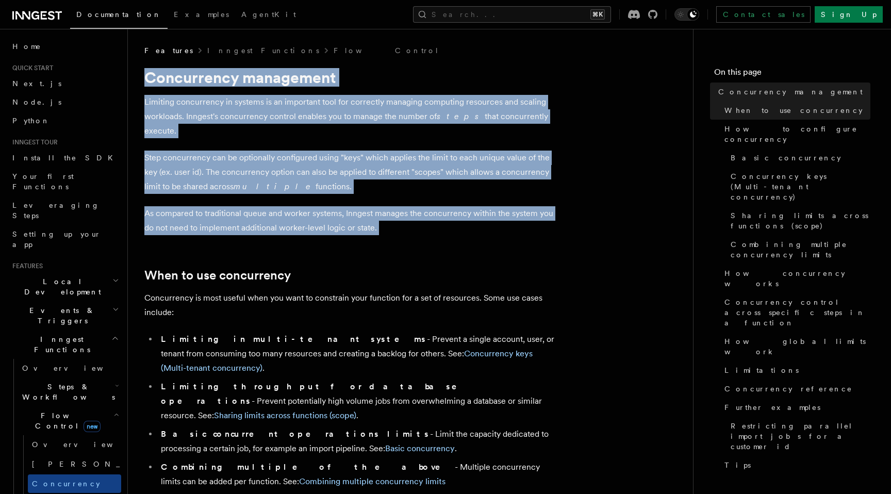
drag, startPoint x: 152, startPoint y: 58, endPoint x: 388, endPoint y: 222, distance: 287.4
click at [328, 179] on p "Step concurrency can be optionally configured using "keys" which applies the li…" at bounding box center [350, 171] width 412 height 43
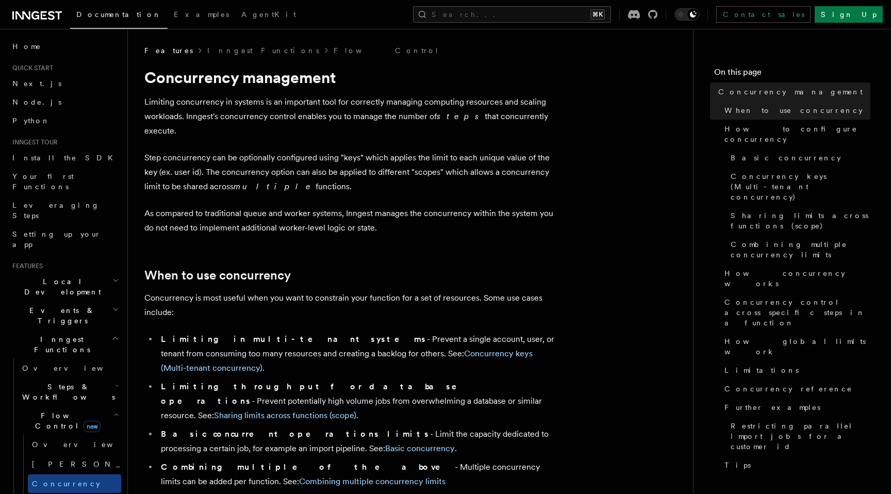
drag, startPoint x: 327, startPoint y: 173, endPoint x: 146, endPoint y: 92, distance: 198.4
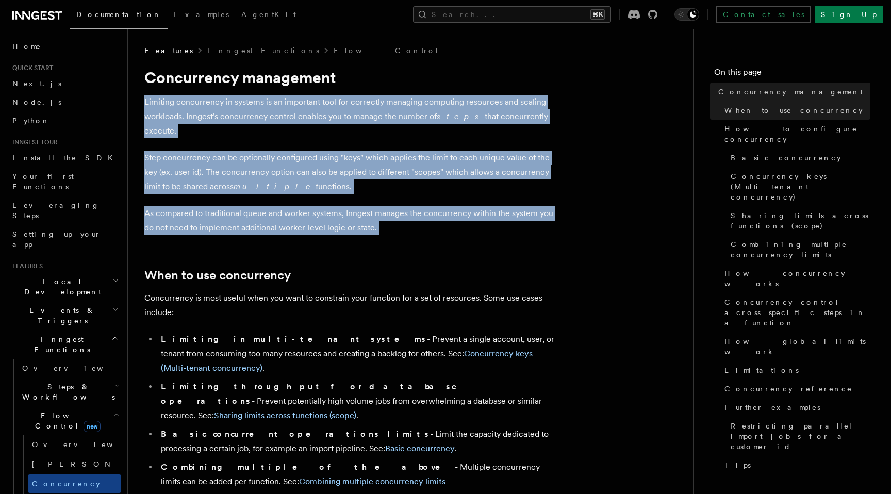
drag, startPoint x: 146, startPoint y: 92, endPoint x: 395, endPoint y: 214, distance: 277.5
click at [395, 214] on p "As compared to traditional queue and worker systems, Inngest manages the concur…" at bounding box center [350, 220] width 412 height 29
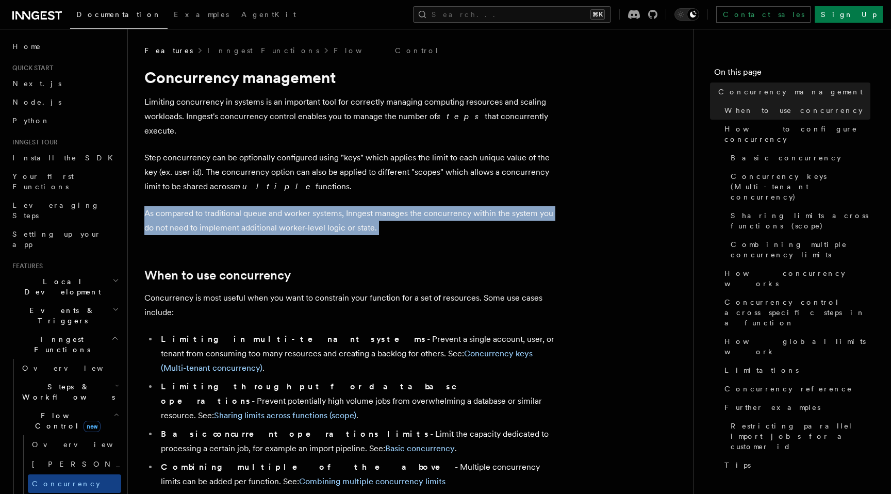
drag, startPoint x: 395, startPoint y: 214, endPoint x: 157, endPoint y: 188, distance: 239.5
drag, startPoint x: 157, startPoint y: 188, endPoint x: 361, endPoint y: 215, distance: 205.4
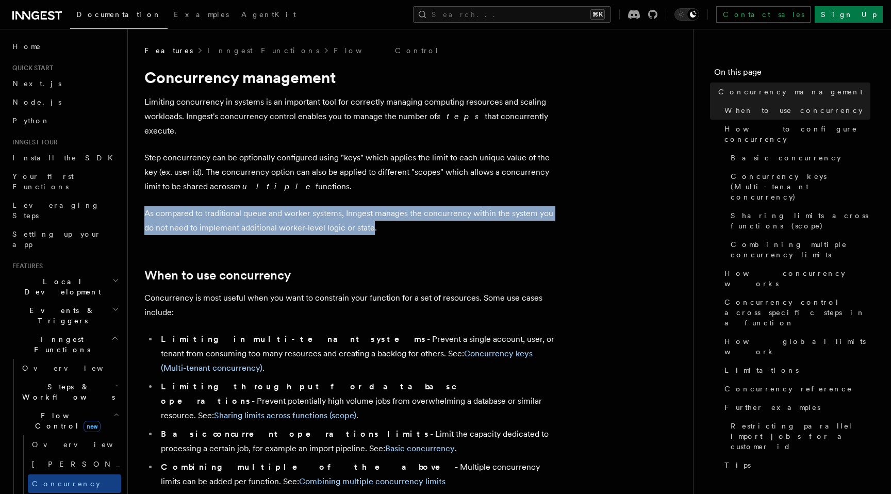
click at [362, 217] on p "As compared to traditional queue and worker systems, Inngest manages the concur…" at bounding box center [350, 220] width 412 height 29
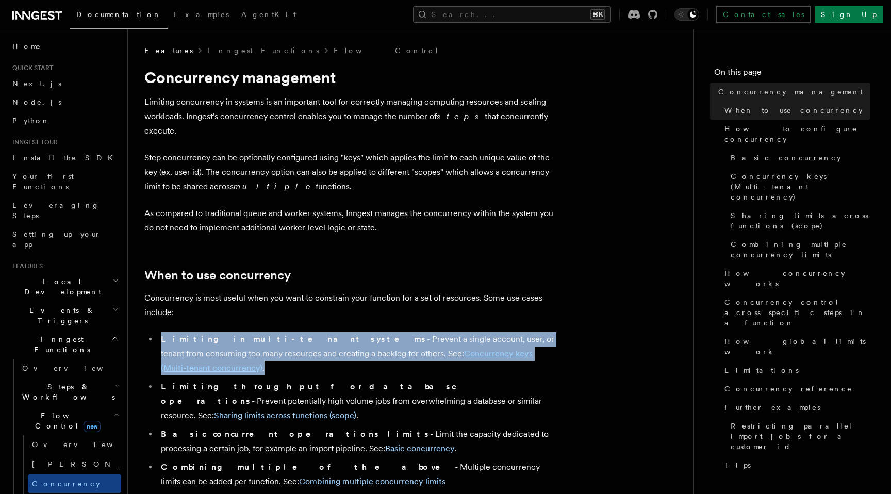
drag, startPoint x: 146, startPoint y: 324, endPoint x: 514, endPoint y: 339, distance: 367.8
click at [514, 340] on ul "Limiting in multi-tenant systems - Prevent a single account, user, or tenant fr…" at bounding box center [350, 410] width 412 height 157
click at [514, 339] on li "Limiting in multi-tenant systems - Prevent a single account, user, or tenant fr…" at bounding box center [357, 353] width 399 height 43
drag, startPoint x: 514, startPoint y: 339, endPoint x: 180, endPoint y: 320, distance: 334.5
click at [180, 332] on li "Limiting in multi-tenant systems - Prevent a single account, user, or tenant fr…" at bounding box center [357, 353] width 399 height 43
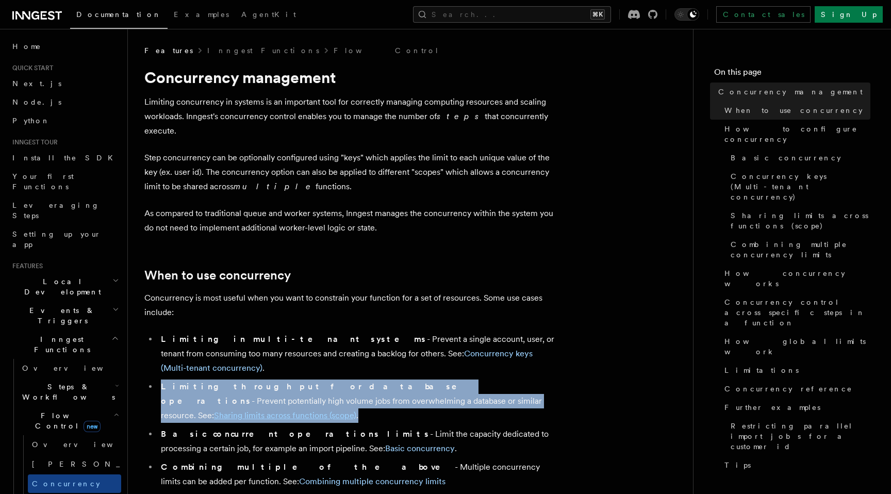
drag, startPoint x: 158, startPoint y: 350, endPoint x: 429, endPoint y: 372, distance: 271.9
click at [429, 379] on li "Limiting throughput for database operations - Prevent potentially high volume j…" at bounding box center [357, 400] width 399 height 43
click at [436, 379] on li "Limiting throughput for database operations - Prevent potentially high volume j…" at bounding box center [357, 400] width 399 height 43
drag, startPoint x: 436, startPoint y: 372, endPoint x: 163, endPoint y: 356, distance: 272.6
click at [163, 379] on li "Limiting throughput for database operations - Prevent potentially high volume j…" at bounding box center [357, 400] width 399 height 43
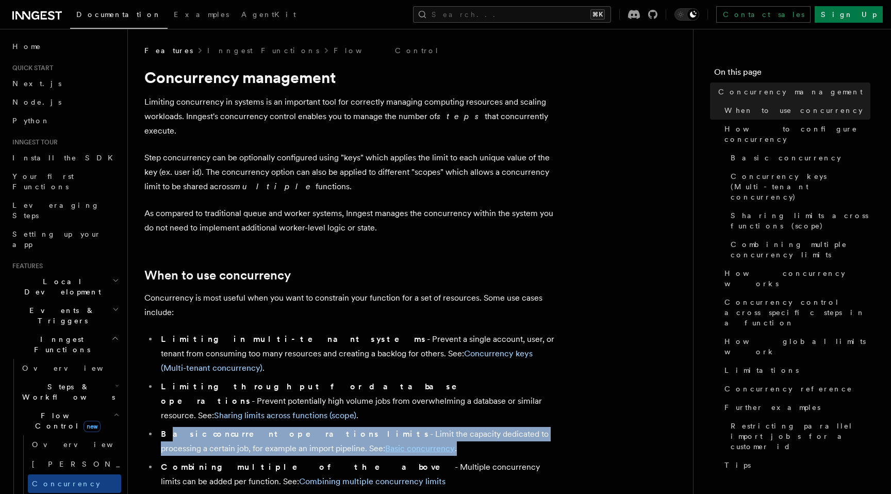
drag, startPoint x: 327, startPoint y: 401, endPoint x: 165, endPoint y: 388, distance: 161.9
click at [165, 427] on li "Basic concurrent operations limits - Limit the capacity dedicated to processing…" at bounding box center [357, 441] width 399 height 29
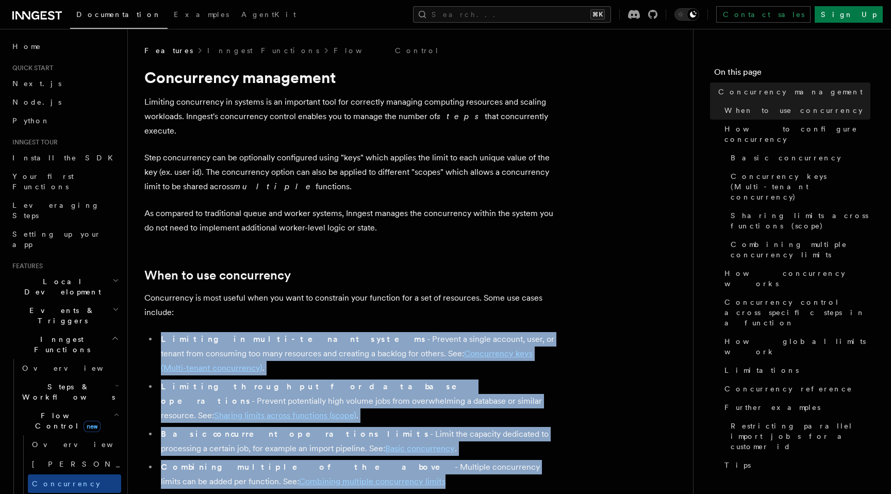
drag, startPoint x: 288, startPoint y: 445, endPoint x: 146, endPoint y: 316, distance: 191.5
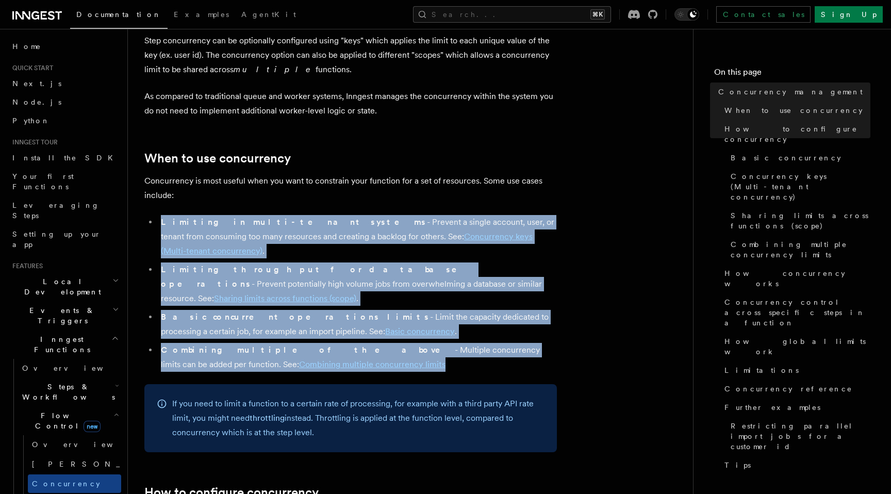
scroll to position [120, 0]
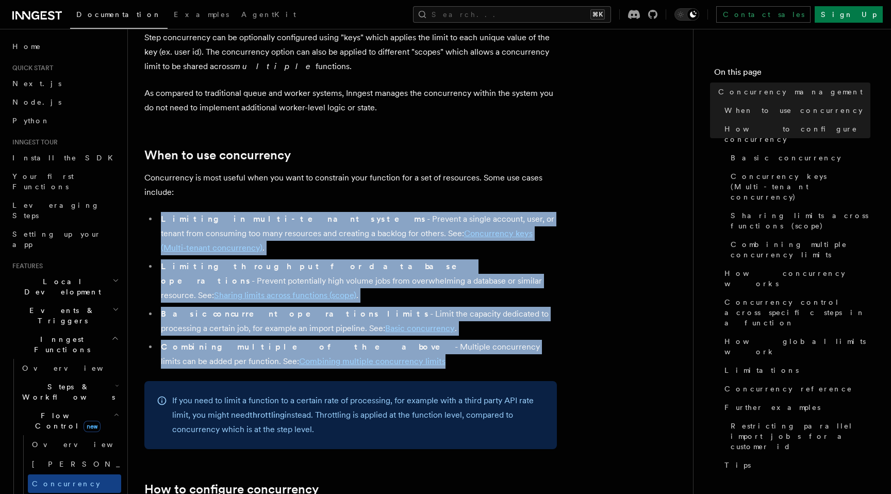
drag, startPoint x: 325, startPoint y: 398, endPoint x: 162, endPoint y: 342, distance: 172.4
click at [162, 381] on div "If you need to limit a function to a certain rate of processing, for example wi…" at bounding box center [350, 415] width 412 height 68
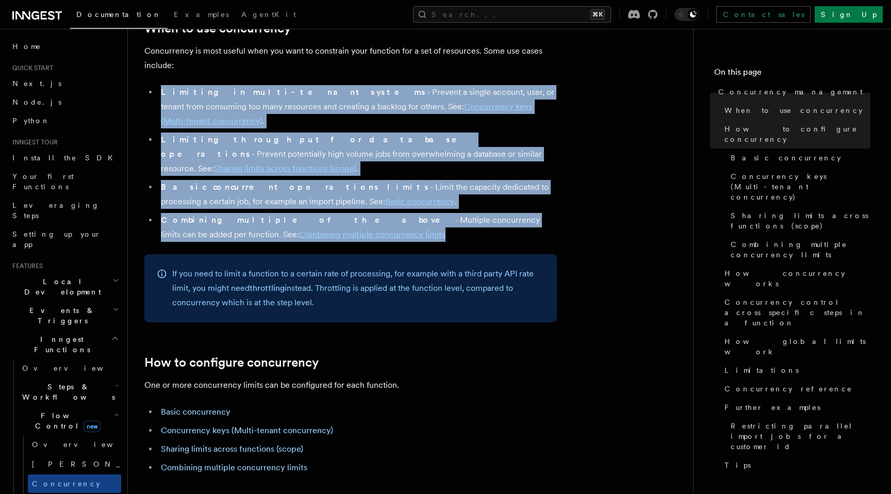
scroll to position [247, 0]
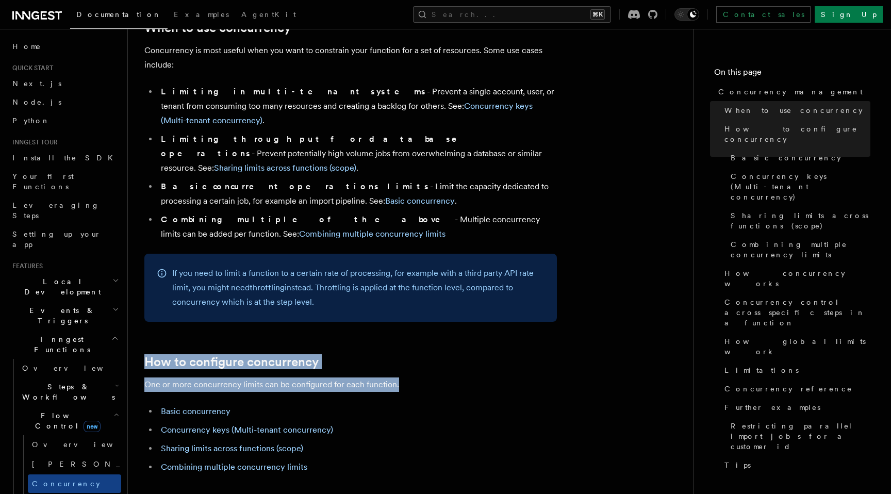
drag, startPoint x: 152, startPoint y: 294, endPoint x: 342, endPoint y: 356, distance: 200.0
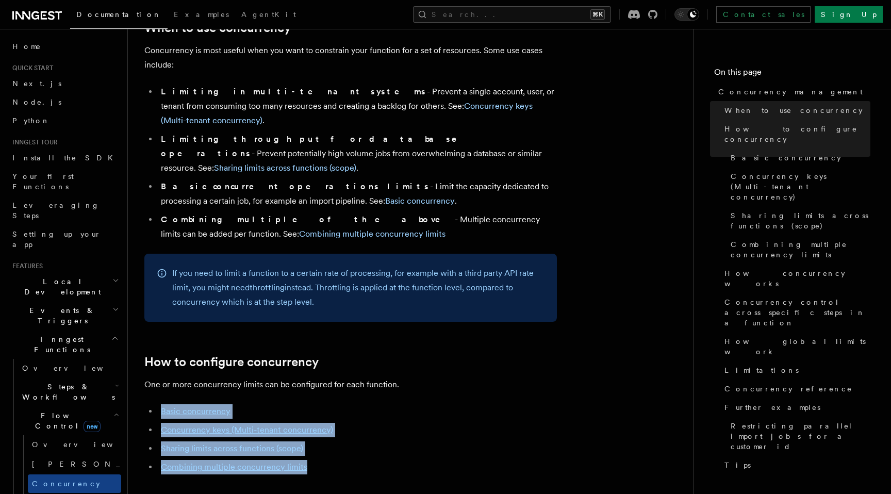
drag, startPoint x: 332, startPoint y: 424, endPoint x: 148, endPoint y: 360, distance: 194.8
click at [148, 404] on ul "Basic concurrency Concurrency keys (Multi-tenant concurrency) Sharing limits ac…" at bounding box center [350, 439] width 412 height 70
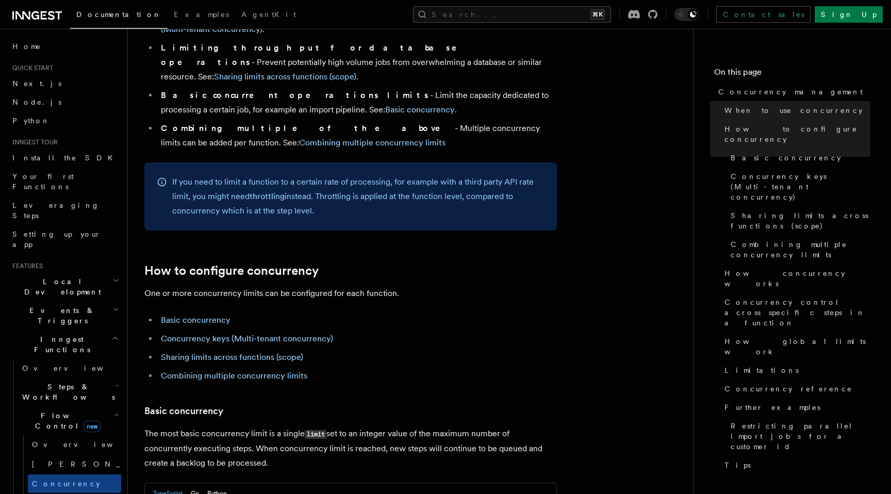
scroll to position [347, 0]
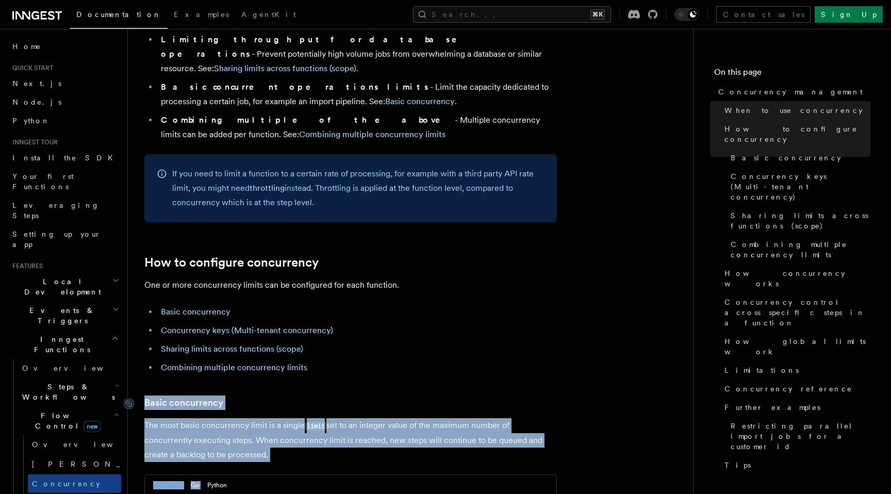
drag, startPoint x: 286, startPoint y: 425, endPoint x: 141, endPoint y: 356, distance: 159.8
click at [141, 398] on div at bounding box center [134, 403] width 21 height 10
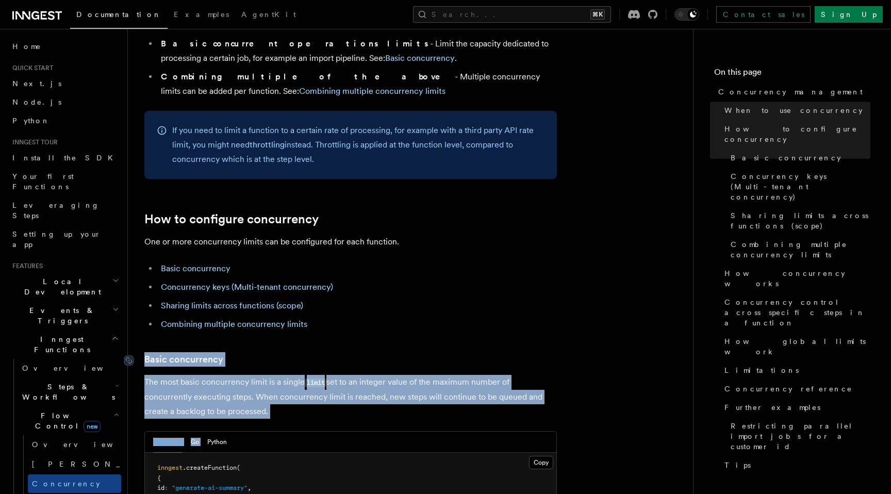
drag, startPoint x: 141, startPoint y: 356, endPoint x: 182, endPoint y: 363, distance: 41.8
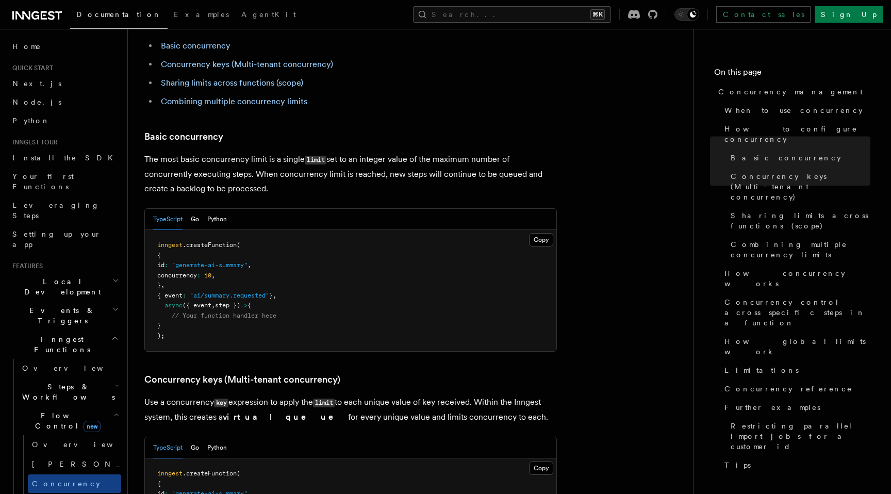
scroll to position [606, 0]
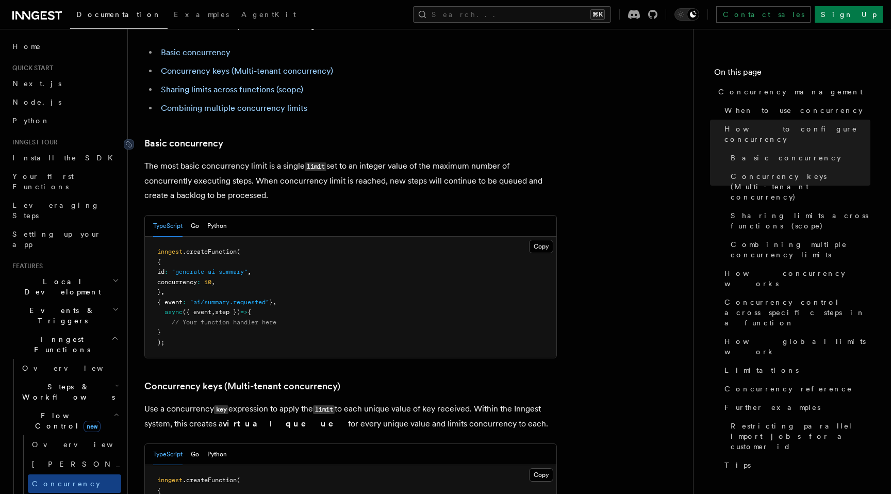
drag, startPoint x: 277, startPoint y: 157, endPoint x: 141, endPoint y: 100, distance: 147.6
click at [141, 139] on div at bounding box center [134, 144] width 21 height 10
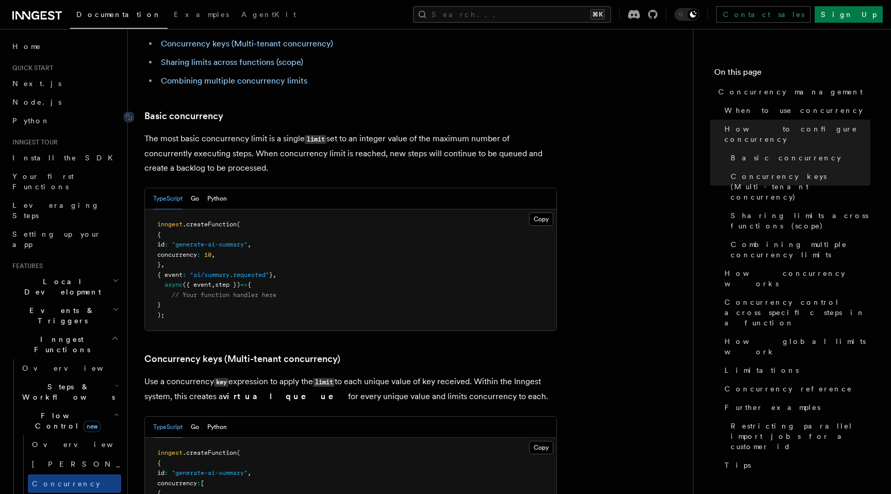
scroll to position [649, 0]
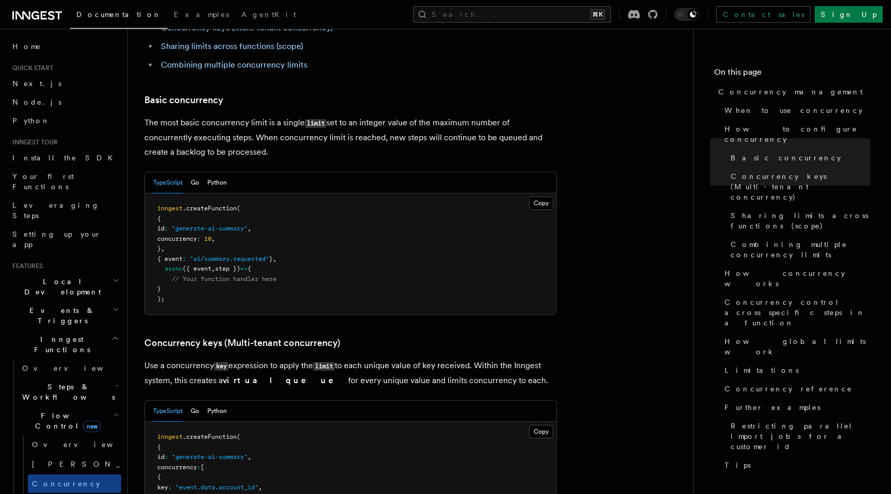
click at [284, 115] on p "The most basic concurrency limit is a single limit set to an integer value of t…" at bounding box center [350, 137] width 412 height 44
drag, startPoint x: 282, startPoint y: 110, endPoint x: 163, endPoint y: 64, distance: 127.6
drag, startPoint x: 183, startPoint y: 283, endPoint x: 490, endPoint y: 338, distance: 311.6
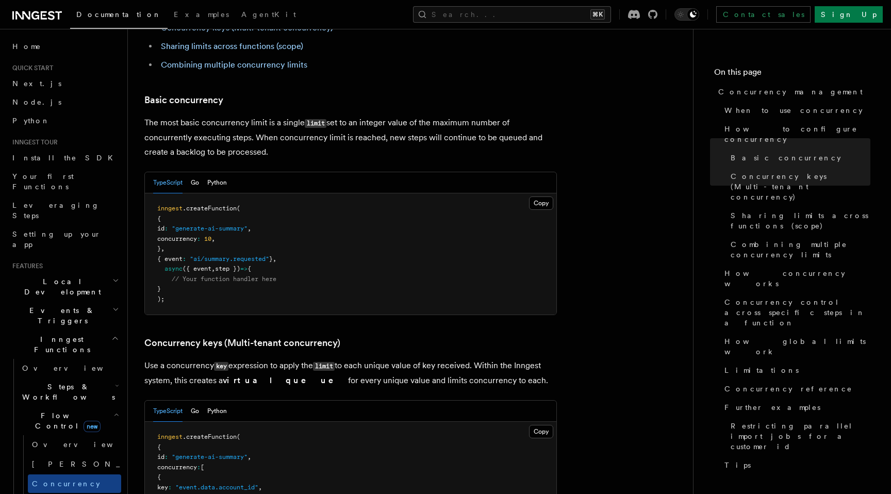
click at [490, 358] on p "Use a concurrency key expression to apply the limit to each unique value of key…" at bounding box center [350, 372] width 412 height 29
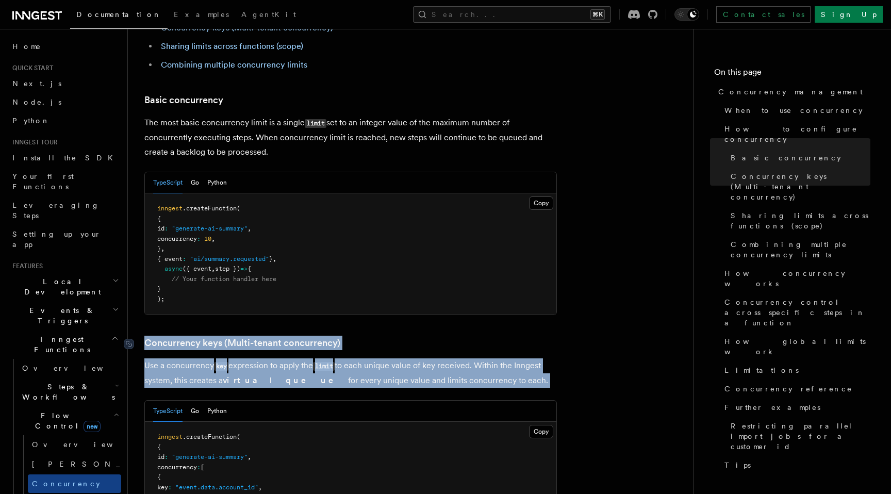
drag, startPoint x: 490, startPoint y: 338, endPoint x: 162, endPoint y: 298, distance: 330.7
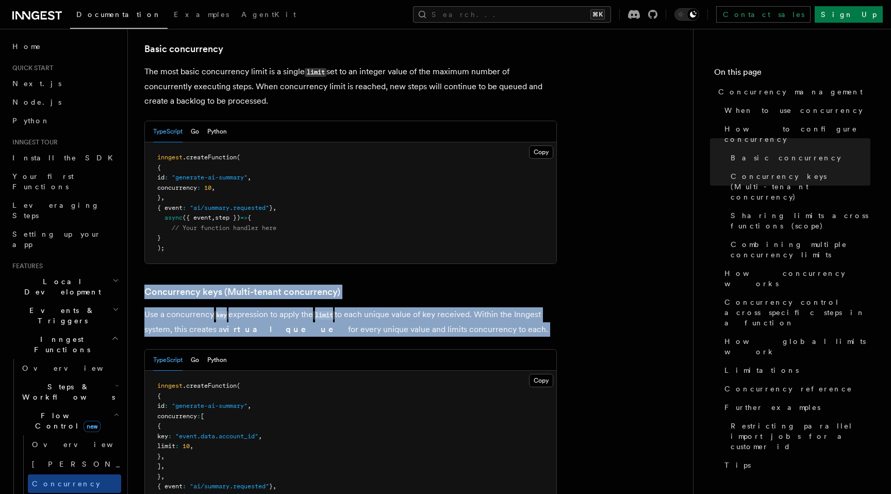
scroll to position [705, 0]
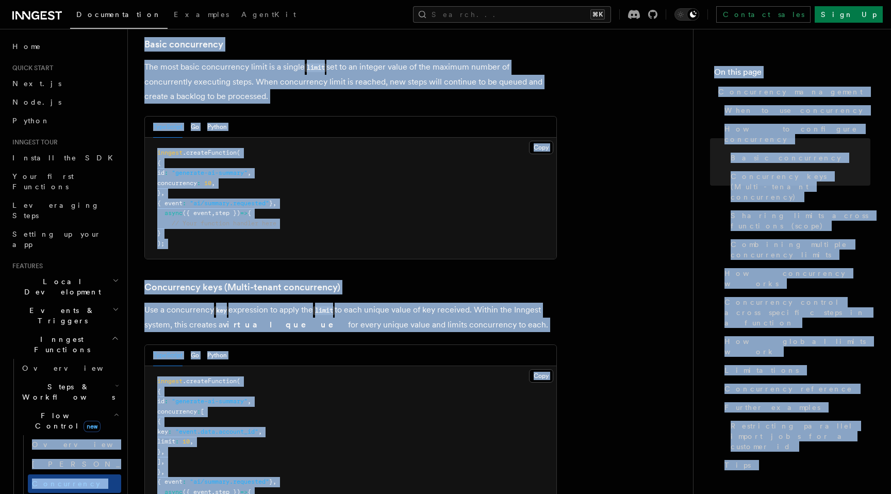
drag, startPoint x: 225, startPoint y: 475, endPoint x: 125, endPoint y: 351, distance: 159.5
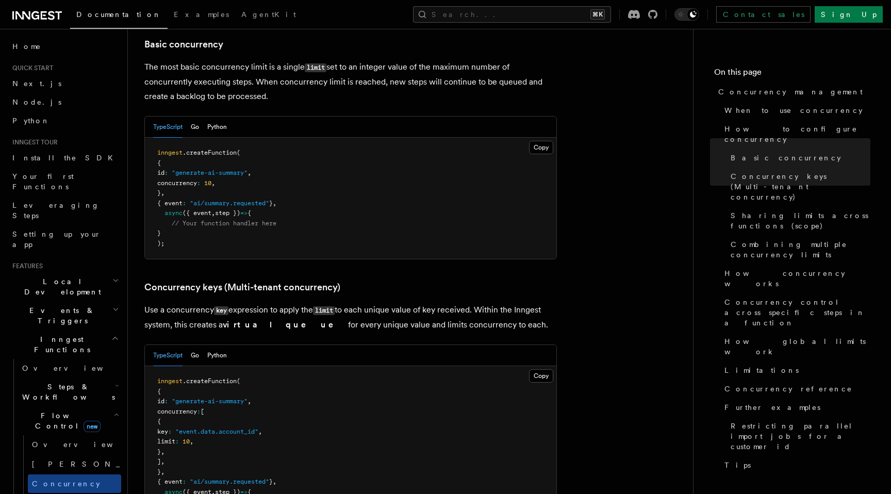
click at [156, 366] on pre "inngest .createFunction ( { id : "generate-ai-summary" , concurrency : [ { key …" at bounding box center [350, 446] width 411 height 161
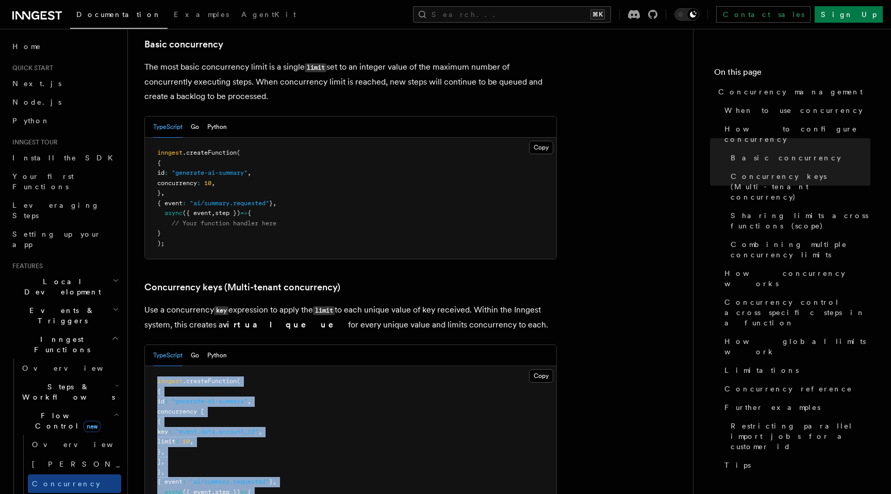
drag, startPoint x: 156, startPoint y: 336, endPoint x: 248, endPoint y: 462, distance: 156.4
click at [248, 462] on pre "inngest .createFunction ( { id : "generate-ai-summary" , concurrency : [ { key …" at bounding box center [350, 446] width 411 height 161
drag, startPoint x: 240, startPoint y: 475, endPoint x: 152, endPoint y: 338, distance: 163.0
click at [152, 366] on pre "inngest .createFunction ( { id : "generate-ai-summary" , concurrency : [ { key …" at bounding box center [350, 446] width 411 height 161
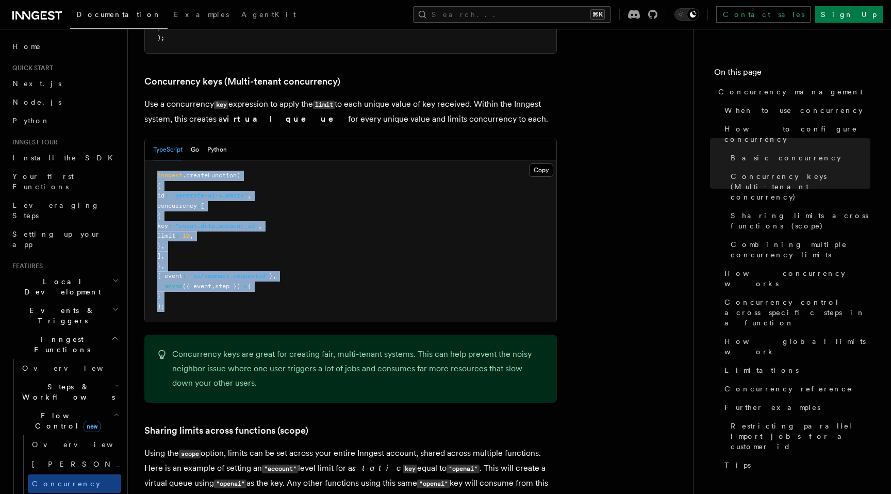
scroll to position [931, 0]
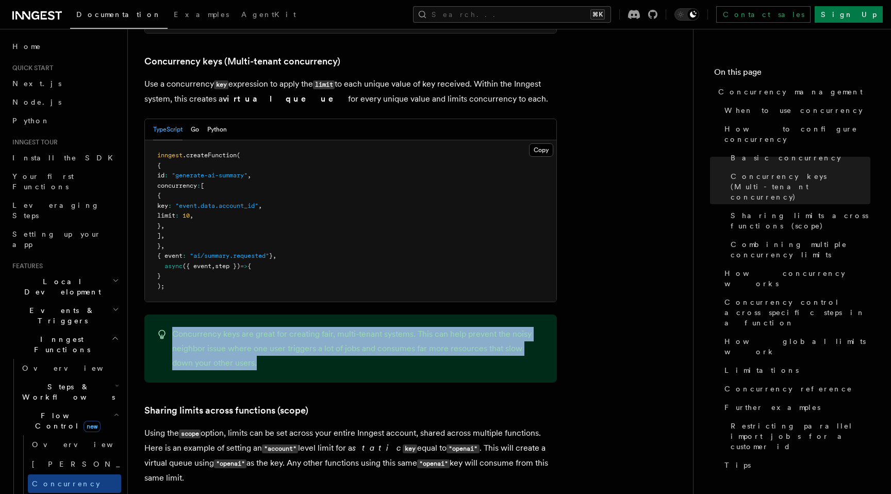
drag, startPoint x: 240, startPoint y: 333, endPoint x: 171, endPoint y: 274, distance: 91.0
click at [172, 314] on div "Concurrency keys are great for creating fair, multi-tenant systems. This can he…" at bounding box center [350, 348] width 412 height 68
drag, startPoint x: 173, startPoint y: 440, endPoint x: 148, endPoint y: 355, distance: 88.1
click at [184, 428] on p "Using the scope option, limits can be set across your entire Inngest account, s…" at bounding box center [350, 455] width 412 height 59
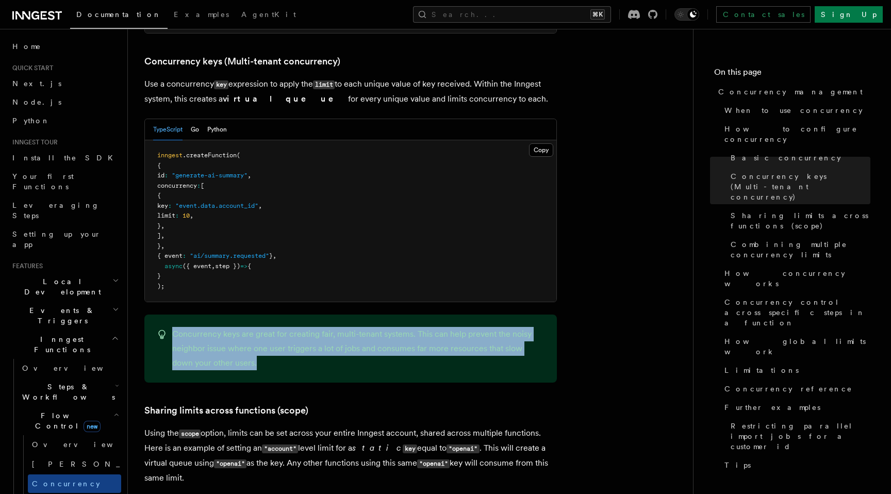
drag, startPoint x: 183, startPoint y: 436, endPoint x: 143, endPoint y: 384, distance: 65.4
click at [147, 426] on p "Using the scope option, limits can be set across your entire Inngest account, s…" at bounding box center [350, 455] width 412 height 59
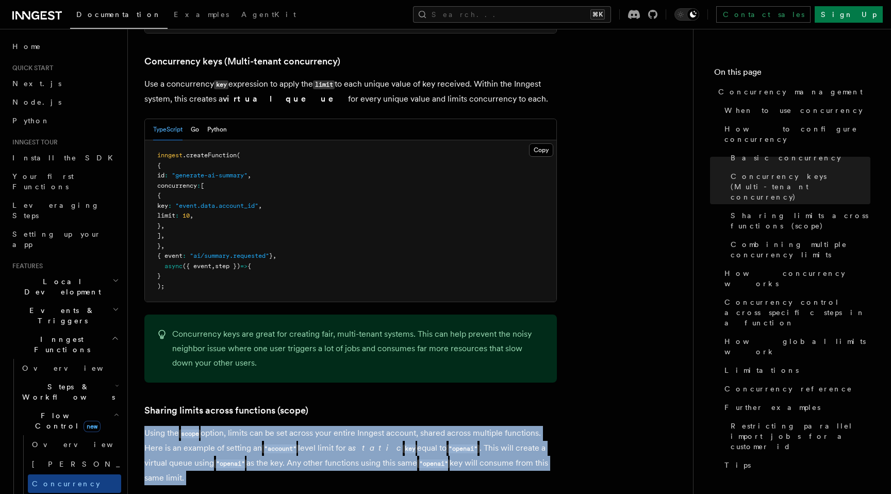
drag, startPoint x: 147, startPoint y: 388, endPoint x: 180, endPoint y: 432, distance: 55.3
click at [179, 432] on p "Using the scope option, limits can be set across your entire Inngest account, s…" at bounding box center [350, 455] width 412 height 59
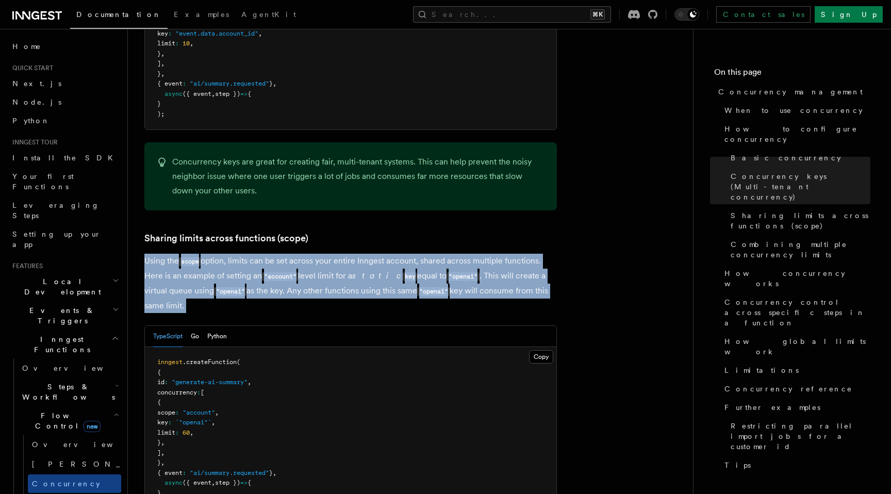
scroll to position [1111, 0]
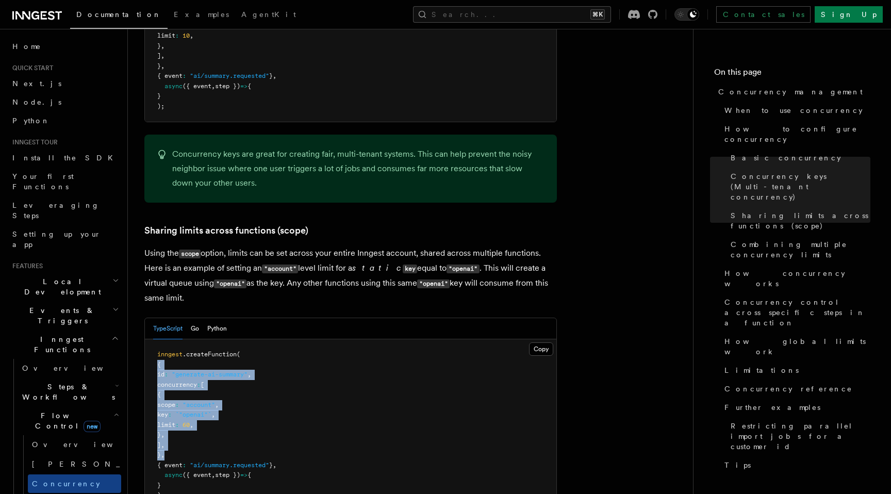
drag, startPoint x: 193, startPoint y: 411, endPoint x: 155, endPoint y: 323, distance: 95.4
click at [155, 339] on pre "inngest .createFunction ( { id : "generate-ai-summary" , concurrency : [ { scop…" at bounding box center [350, 425] width 411 height 172
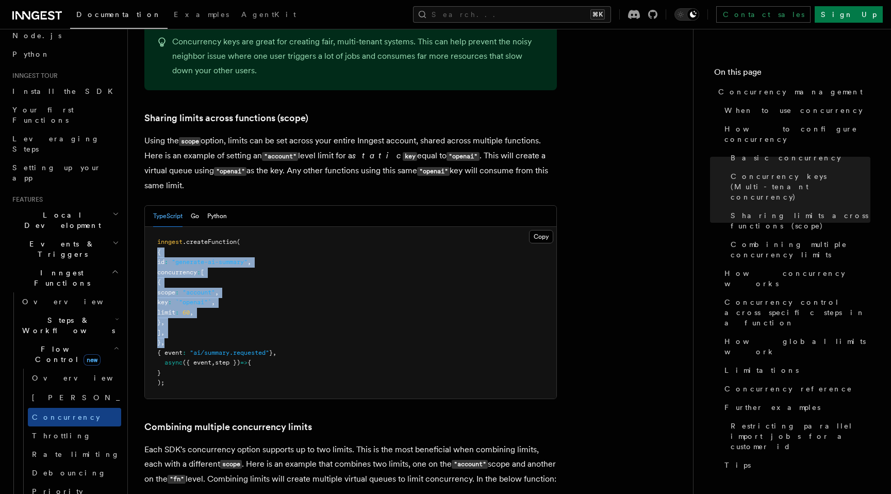
scroll to position [1224, 0]
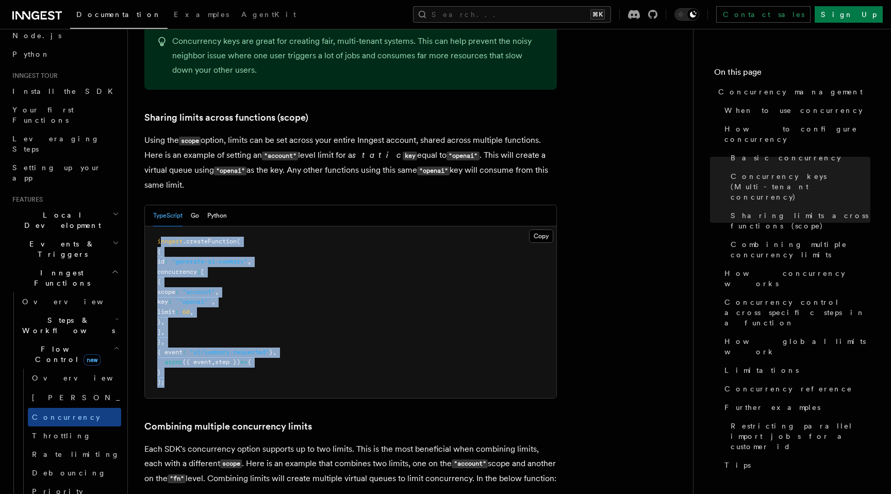
drag, startPoint x: 211, startPoint y: 341, endPoint x: 161, endPoint y: 200, distance: 149.1
click at [161, 226] on pre "inngest .createFunction ( { id : "generate-ai-summary" , concurrency : [ { scop…" at bounding box center [350, 312] width 411 height 172
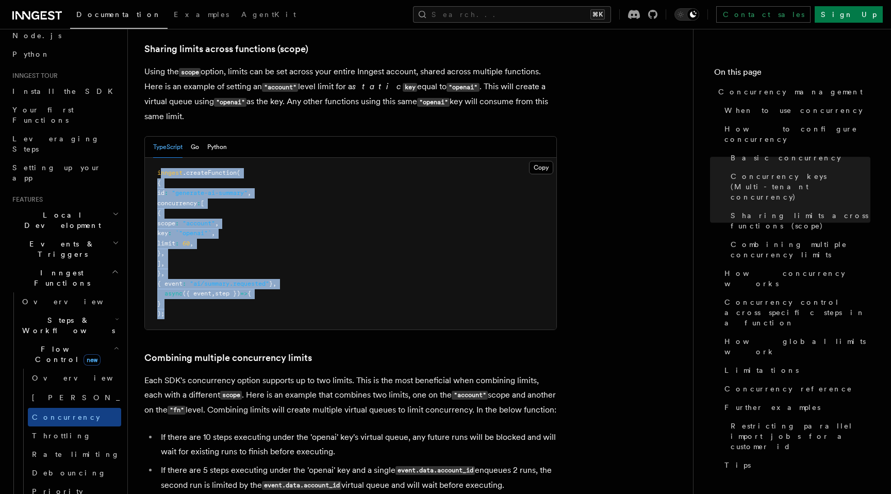
scroll to position [1302, 0]
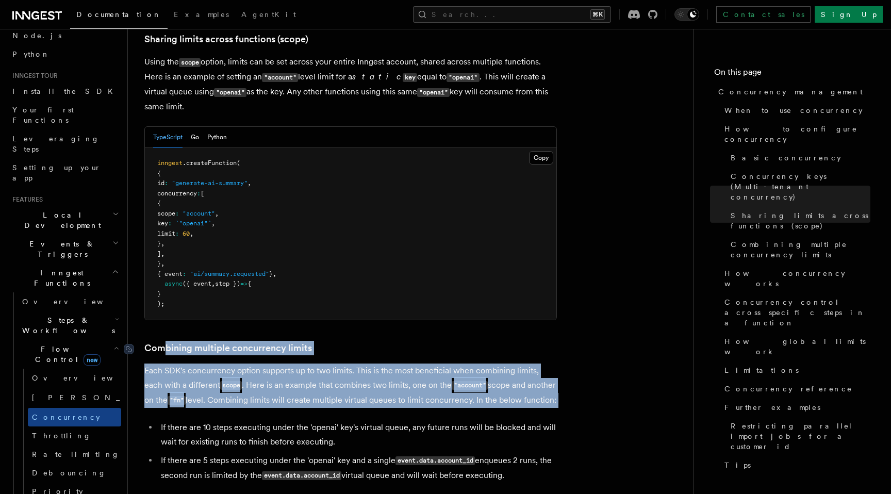
drag, startPoint x: 389, startPoint y: 367, endPoint x: 165, endPoint y: 302, distance: 233.2
click at [173, 363] on p "Each SDK's concurrency option supports up to two limits. This is the most benef…" at bounding box center [350, 385] width 412 height 44
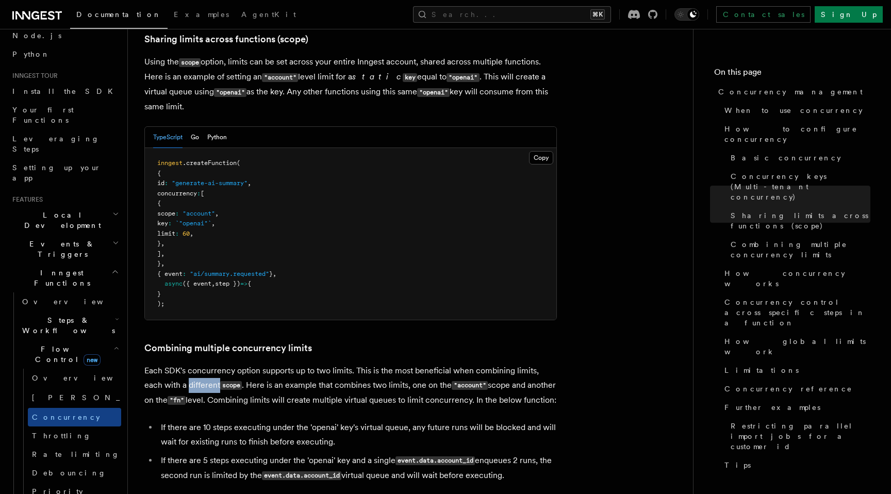
click at [173, 363] on p "Each SDK's concurrency option supports up to two limits. This is the most benef…" at bounding box center [350, 385] width 412 height 44
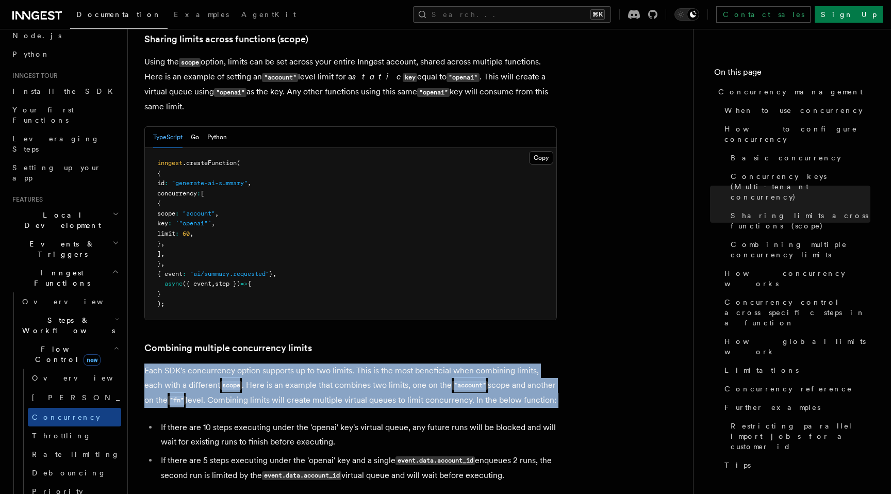
click at [173, 363] on p "Each SDK's concurrency option supports up to two limits. This is the most benef…" at bounding box center [350, 385] width 412 height 44
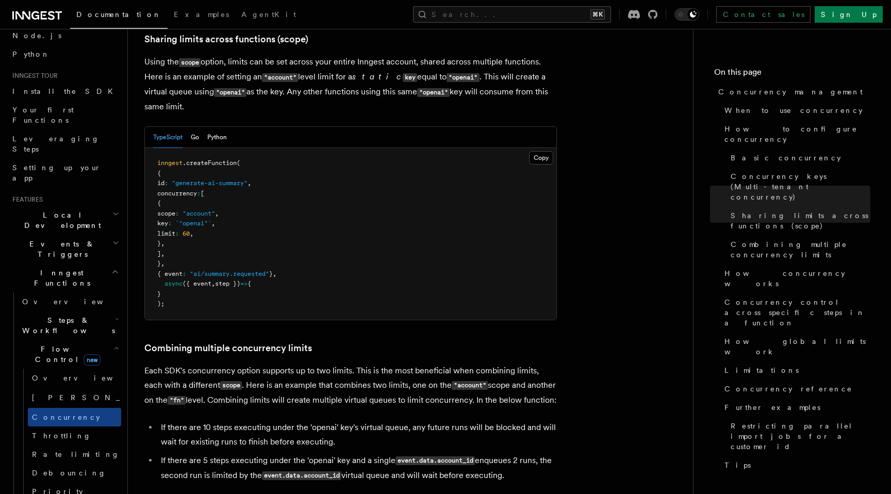
click at [183, 363] on p "Each SDK's concurrency option supports up to two limits. This is the most benef…" at bounding box center [350, 385] width 412 height 44
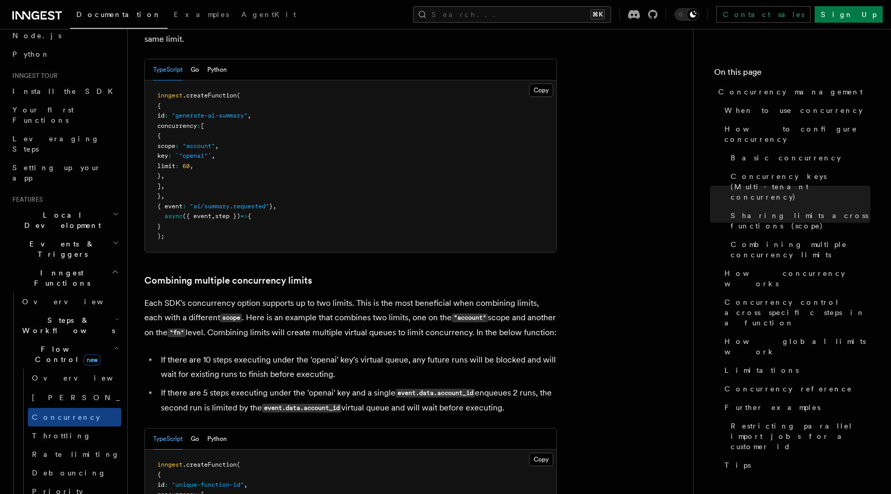
scroll to position [1370, 0]
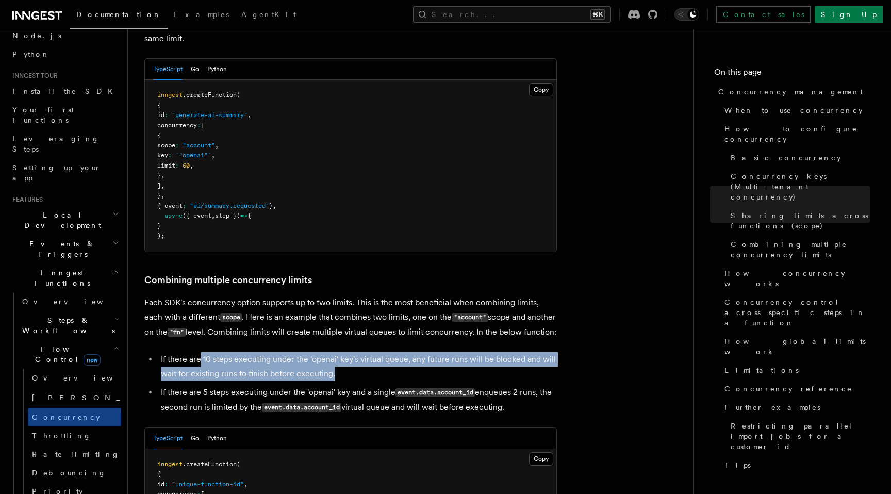
drag, startPoint x: 341, startPoint y: 329, endPoint x: 197, endPoint y: 323, distance: 143.9
click at [197, 352] on li "If there are 10 steps executing under the 'openai' key's virtual queue, any fut…" at bounding box center [357, 366] width 399 height 29
drag, startPoint x: 161, startPoint y: 317, endPoint x: 375, endPoint y: 342, distance: 215.3
click at [375, 352] on ul "If there are 10 steps executing under the 'openai' key's virtual queue, any fut…" at bounding box center [350, 383] width 412 height 63
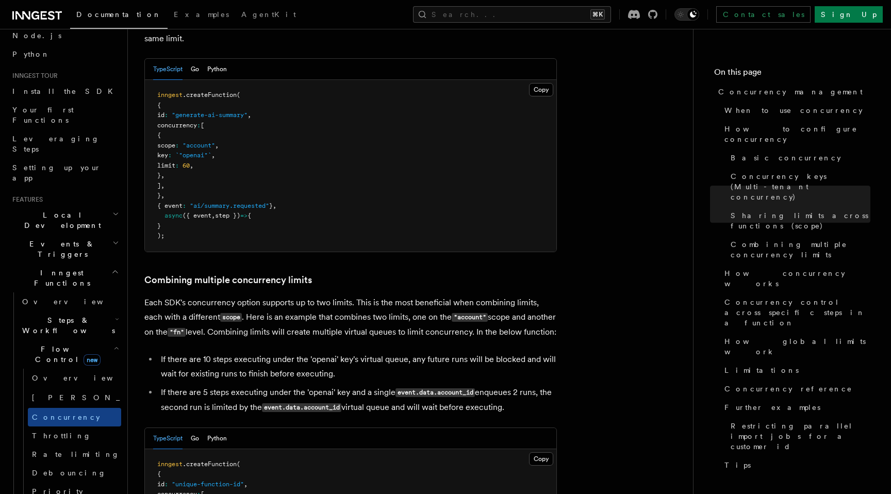
click at [355, 352] on li "If there are 10 steps executing under the 'openai' key's virtual queue, any fut…" at bounding box center [357, 366] width 399 height 29
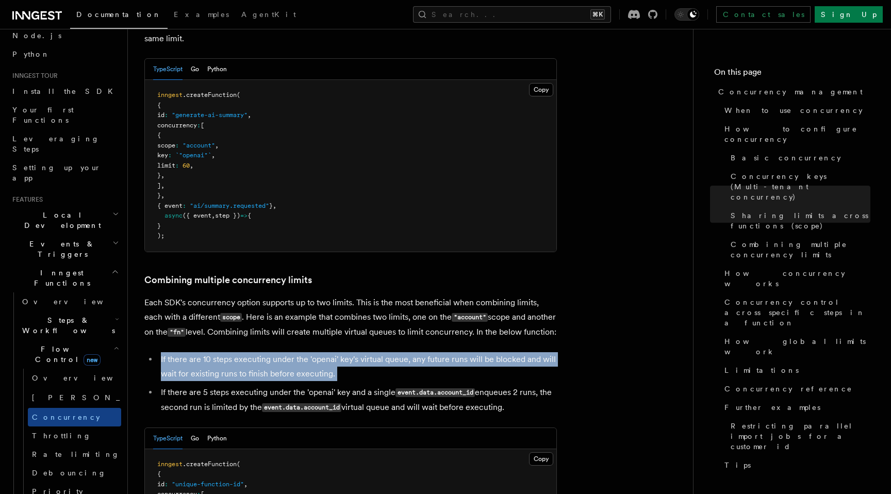
drag, startPoint x: 355, startPoint y: 336, endPoint x: 149, endPoint y: 314, distance: 206.3
click at [149, 352] on ul "If there are 10 steps executing under the 'openai' key's virtual queue, any fut…" at bounding box center [350, 383] width 412 height 63
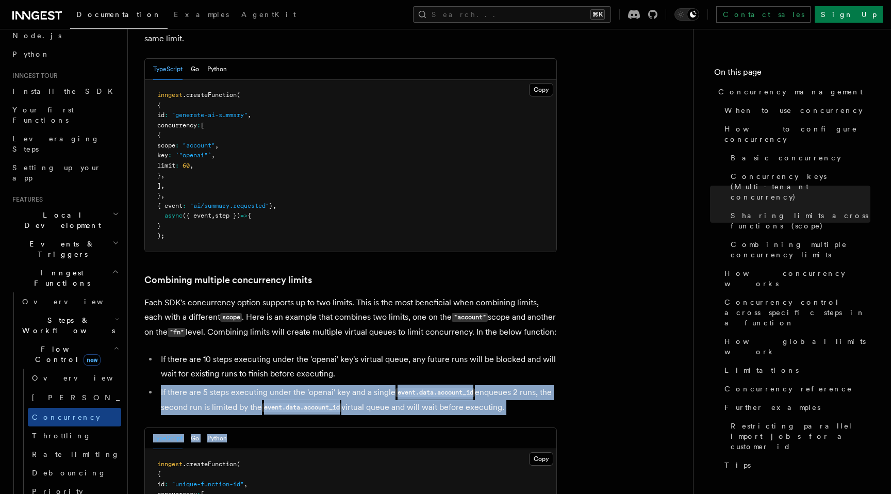
drag, startPoint x: 159, startPoint y: 345, endPoint x: 481, endPoint y: 393, distance: 325.2
click at [514, 385] on li "If there are 5 steps executing under the 'openai' key and a single event.data.a…" at bounding box center [357, 400] width 399 height 30
drag, startPoint x: 514, startPoint y: 363, endPoint x: 155, endPoint y: 297, distance: 365.8
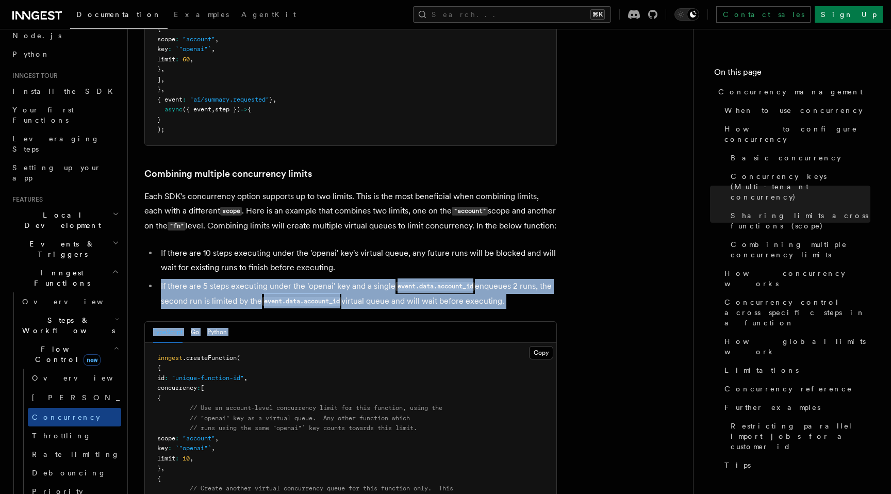
scroll to position [1486, 0]
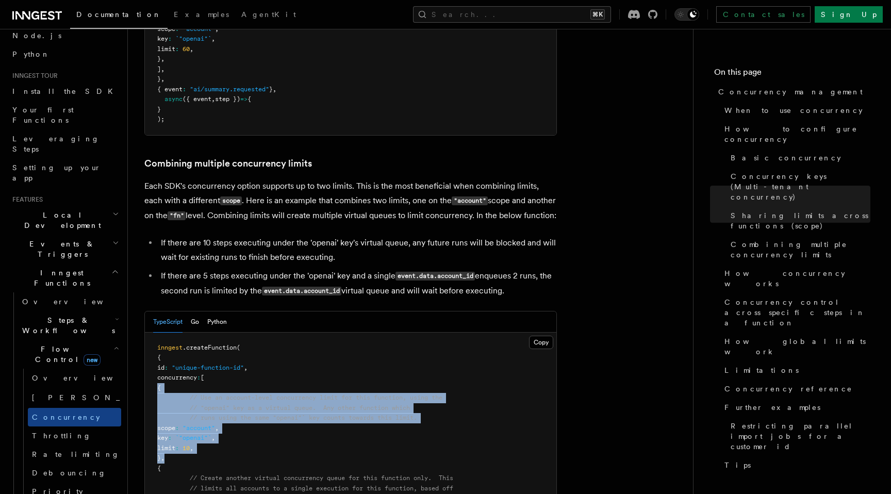
drag, startPoint x: 200, startPoint y: 414, endPoint x: 151, endPoint y: 345, distance: 85.0
click at [151, 345] on pre "inngest .createFunction ( { id : "unique-function-id" , concurrency : [ { // Us…" at bounding box center [350, 478] width 411 height 292
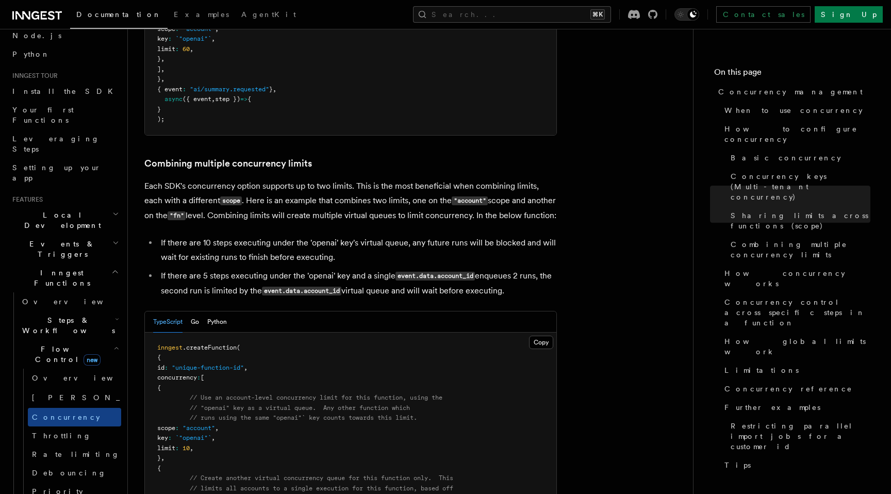
click at [216, 420] on pre "inngest .createFunction ( { id : "unique-function-id" , concurrency : [ { // Us…" at bounding box center [350, 478] width 411 height 292
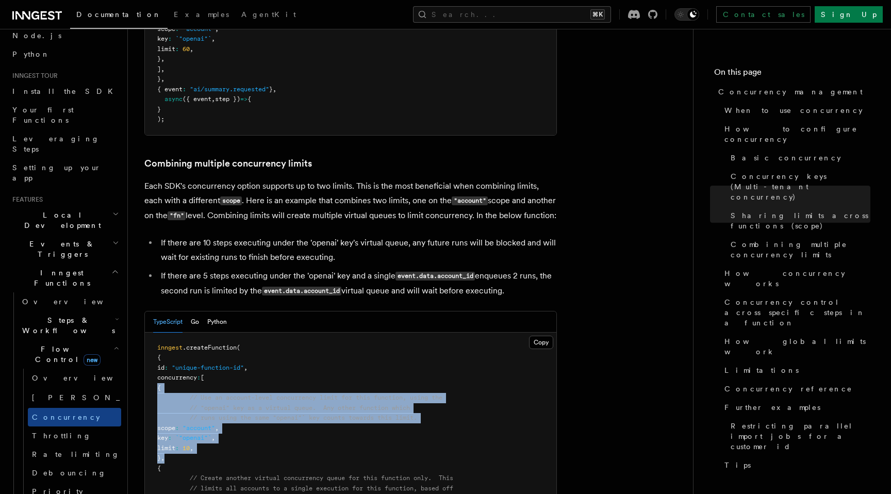
drag, startPoint x: 216, startPoint y: 419, endPoint x: 158, endPoint y: 343, distance: 96.0
click at [158, 342] on pre "inngest .createFunction ( { id : "unique-function-id" , concurrency : [ { // Us…" at bounding box center [350, 478] width 411 height 292
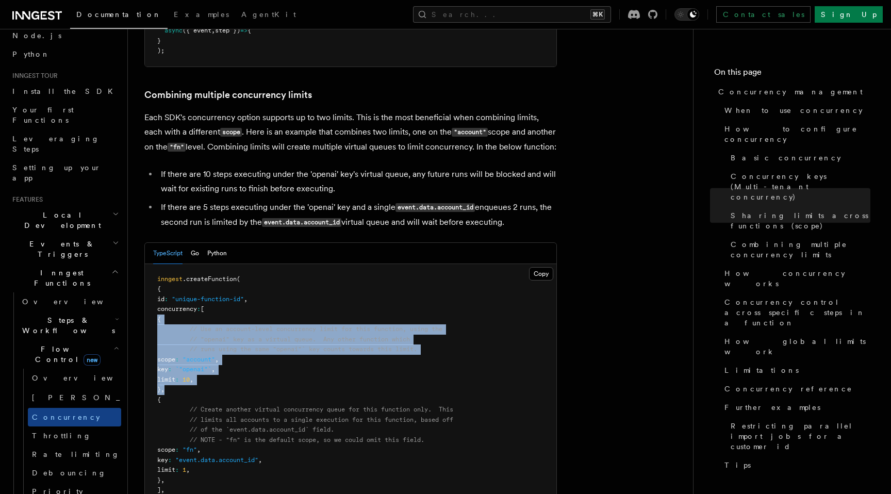
scroll to position [1561, 0]
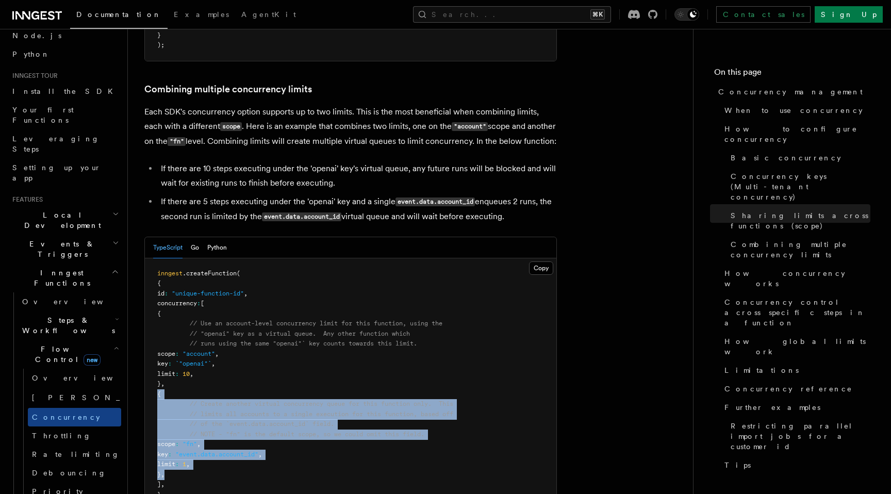
drag, startPoint x: 228, startPoint y: 435, endPoint x: 153, endPoint y: 350, distance: 113.6
click at [153, 350] on pre "inngest .createFunction ( { id : "unique-function-id" , concurrency : [ { // Us…" at bounding box center [350, 404] width 411 height 292
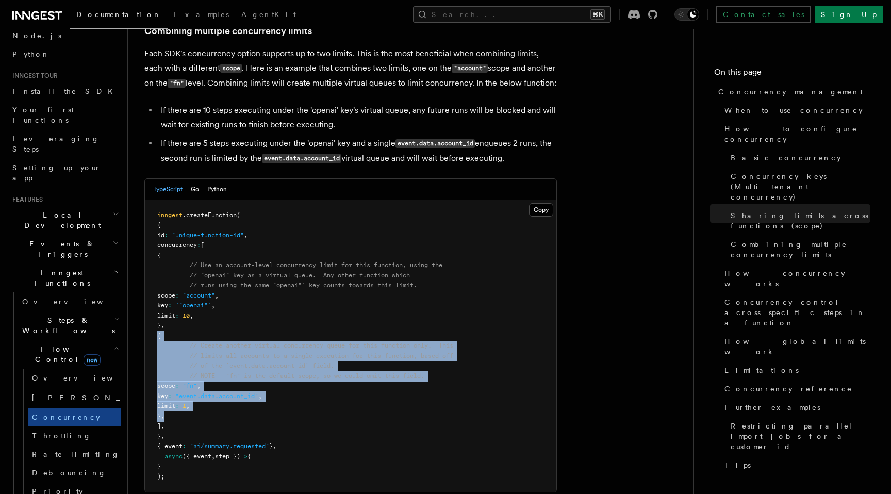
scroll to position [1632, 0]
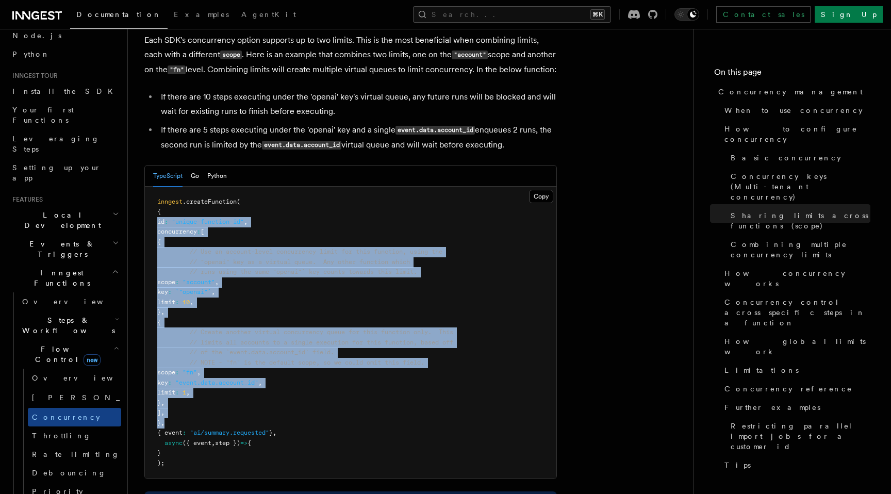
drag, startPoint x: 196, startPoint y: 384, endPoint x: 158, endPoint y: 180, distance: 207.0
click at [159, 187] on pre "inngest .createFunction ( { id : "unique-function-id" , concurrency : [ { // Us…" at bounding box center [350, 333] width 411 height 292
click at [174, 384] on pre "inngest .createFunction ( { id : "unique-function-id" , concurrency : [ { // Us…" at bounding box center [350, 333] width 411 height 292
drag, startPoint x: 174, startPoint y: 384, endPoint x: 155, endPoint y: 166, distance: 218.8
click at [155, 187] on pre "inngest .createFunction ( { id : "unique-function-id" , concurrency : [ { // Us…" at bounding box center [350, 333] width 411 height 292
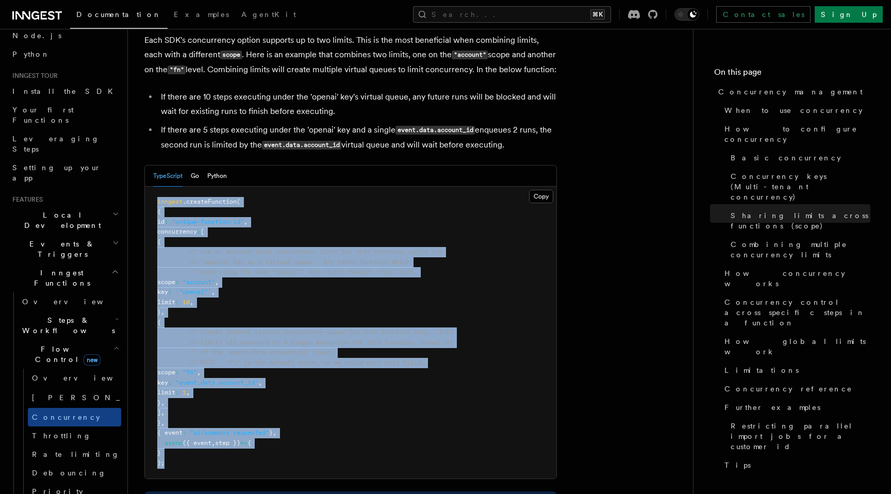
drag, startPoint x: 193, startPoint y: 425, endPoint x: 150, endPoint y: 159, distance: 269.4
click at [150, 187] on pre "inngest .createFunction ( { id : "unique-function-id" , concurrency : [ { // Us…" at bounding box center [350, 333] width 411 height 292
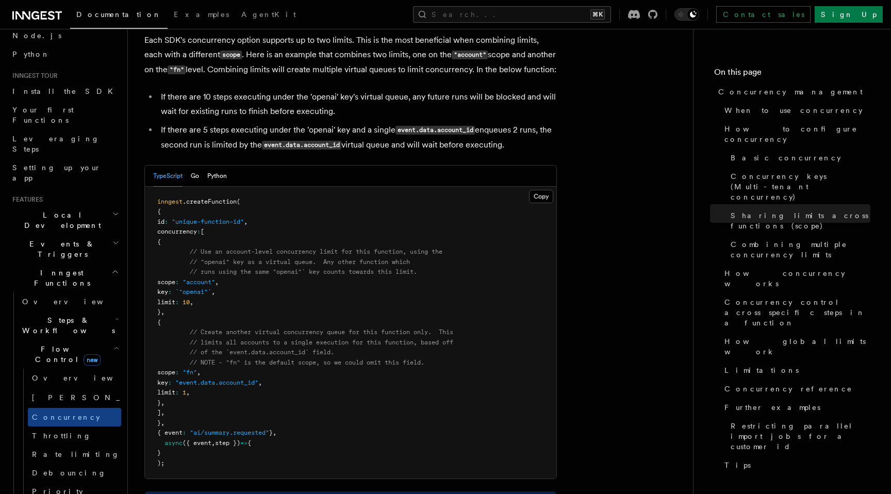
click at [193, 424] on pre "inngest .createFunction ( { id : "unique-function-id" , concurrency : [ { // Us…" at bounding box center [350, 333] width 411 height 292
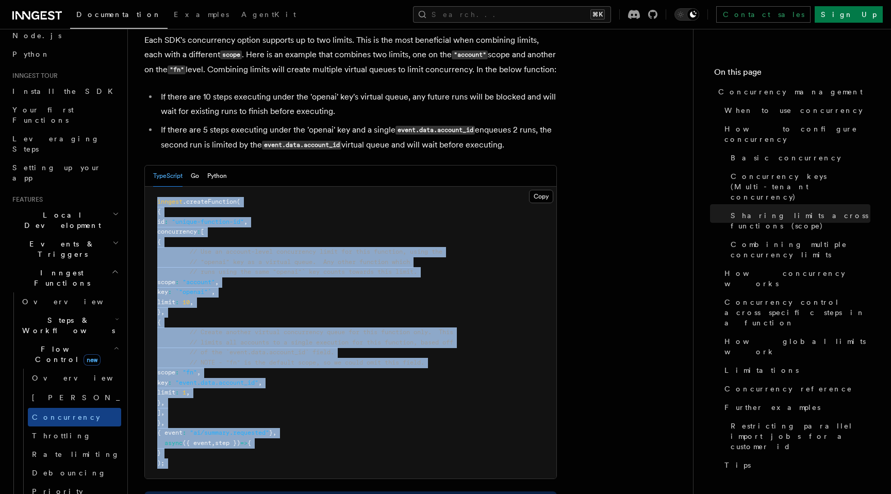
drag, startPoint x: 193, startPoint y: 424, endPoint x: 153, endPoint y: 158, distance: 269.5
click at [153, 187] on pre "inngest .createFunction ( { id : "unique-function-id" , concurrency : [ { // Us…" at bounding box center [350, 333] width 411 height 292
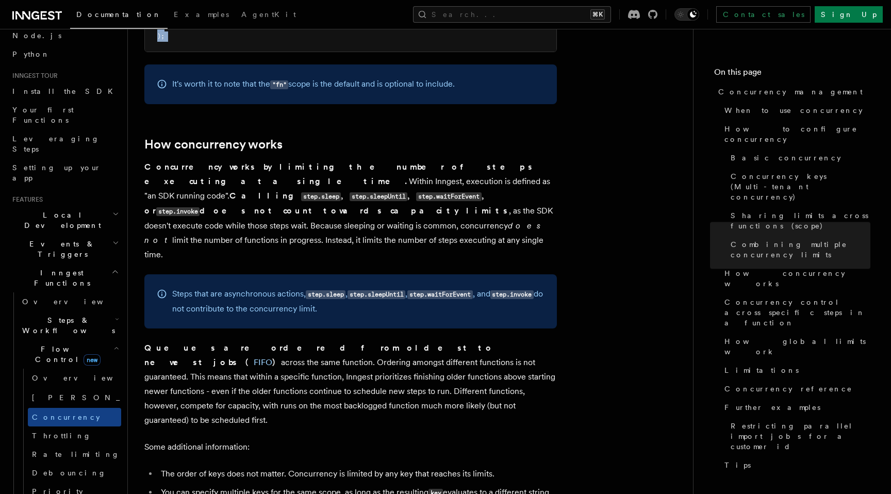
scroll to position [2049, 0]
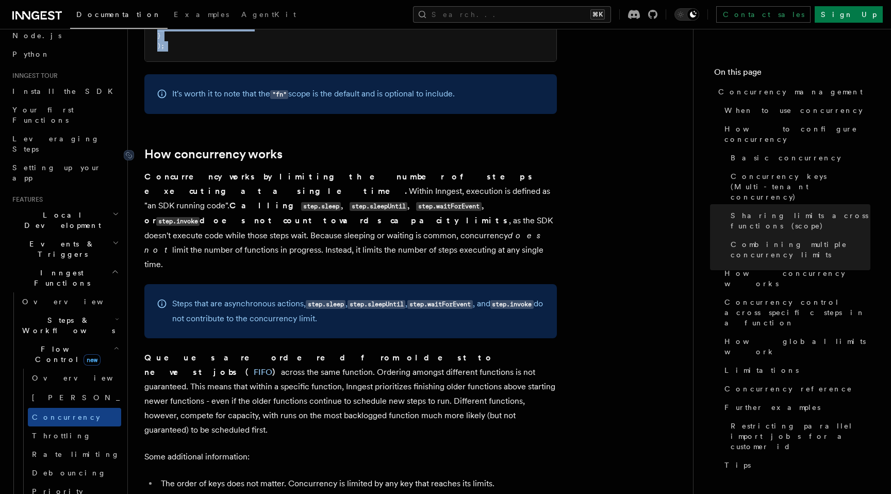
drag, startPoint x: 294, startPoint y: 191, endPoint x: 145, endPoint y: 108, distance: 171.0
click at [145, 108] on article "Features Inngest Functions Flow Control Concurrency management Limiting concurr…" at bounding box center [410, 409] width 532 height 4827
click at [237, 200] on strong "Calling step.sleep , step.sleepUntil , step.waitForEvent , or step.invoke does …" at bounding box center [326, 212] width 364 height 25
click at [235, 200] on strong "Calling step.sleep , step.sleepUntil , step.waitForEvent , or step.invoke does …" at bounding box center [326, 212] width 364 height 25
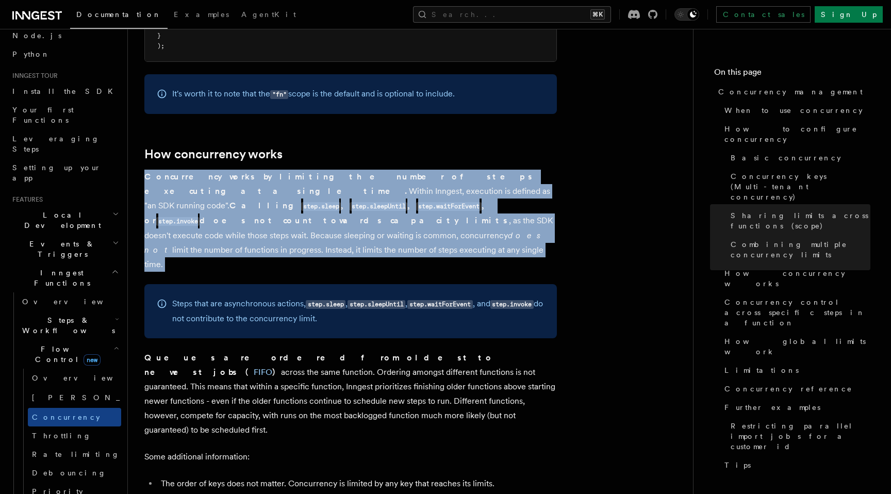
click at [235, 200] on strong "Calling step.sleep , step.sleepUntil , step.waitForEvent , or step.invoke does …" at bounding box center [326, 212] width 364 height 25
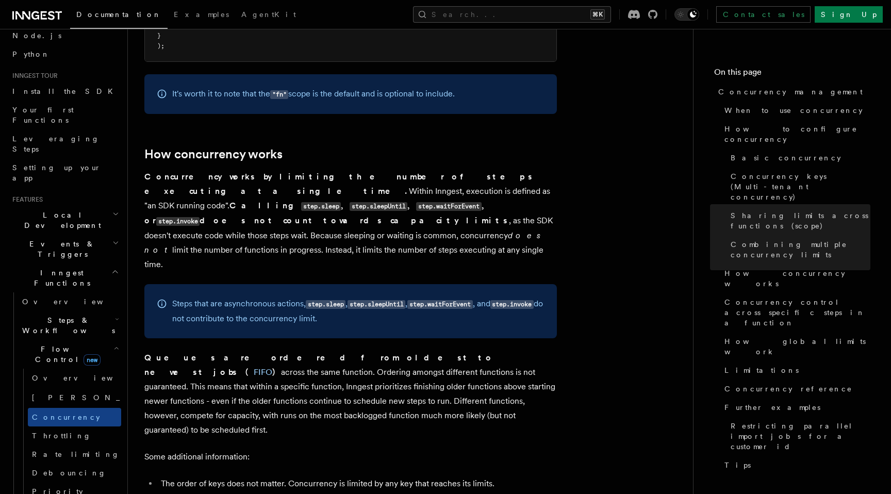
click at [252, 177] on p "Concurrency works by limiting the number of steps executing at a single time. W…" at bounding box center [350, 221] width 412 height 102
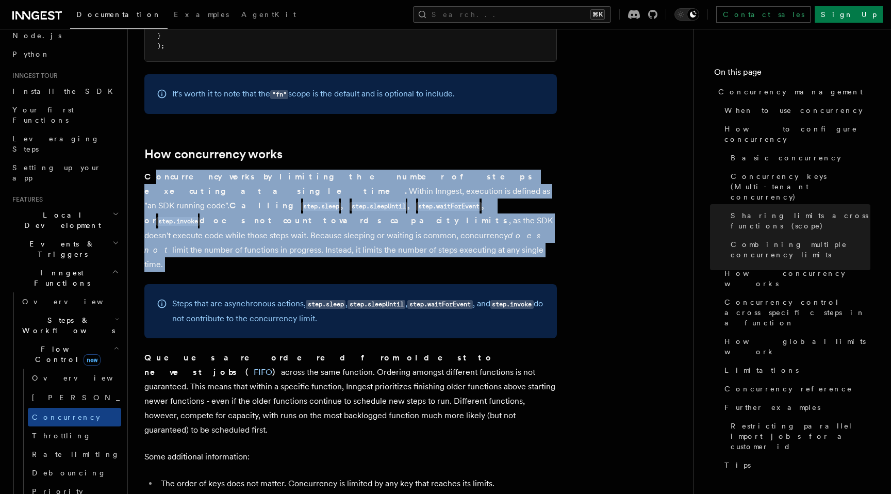
drag, startPoint x: 285, startPoint y: 203, endPoint x: 148, endPoint y: 136, distance: 152.4
click at [148, 136] on article "Features Inngest Functions Flow Control Concurrency management Limiting concurr…" at bounding box center [410, 409] width 532 height 4827
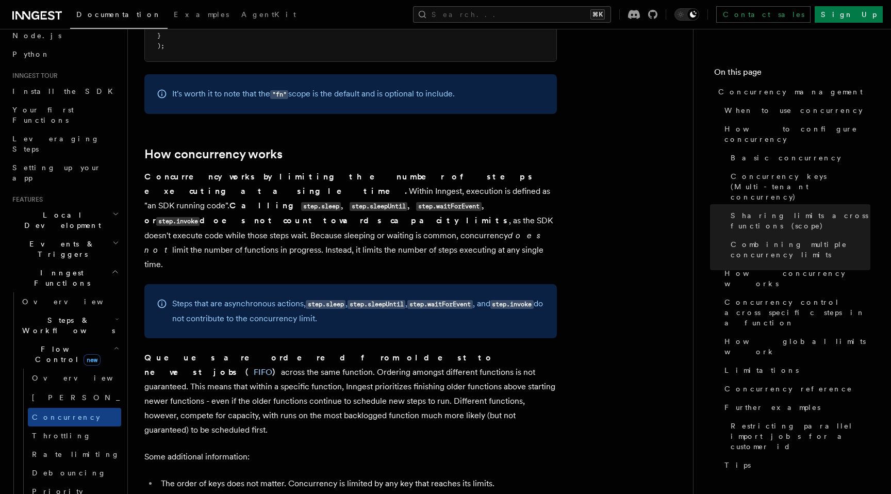
click at [275, 188] on p "Concurrency works by limiting the number of steps executing at a single time. W…" at bounding box center [350, 221] width 412 height 102
drag, startPoint x: 309, startPoint y: 350, endPoint x: 140, endPoint y: 285, distance: 181.3
click at [140, 285] on div "Features Inngest Functions Flow Control Concurrency management Limiting concurr…" at bounding box center [427, 387] width 598 height 4872
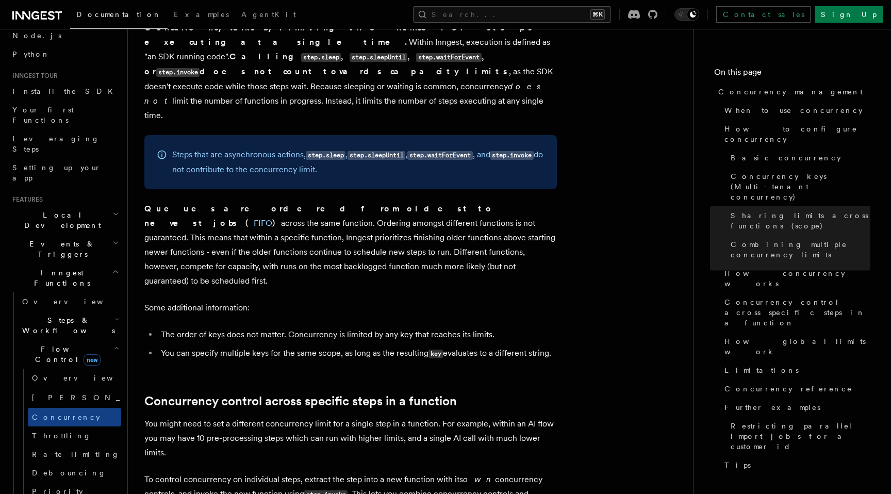
scroll to position [2296, 0]
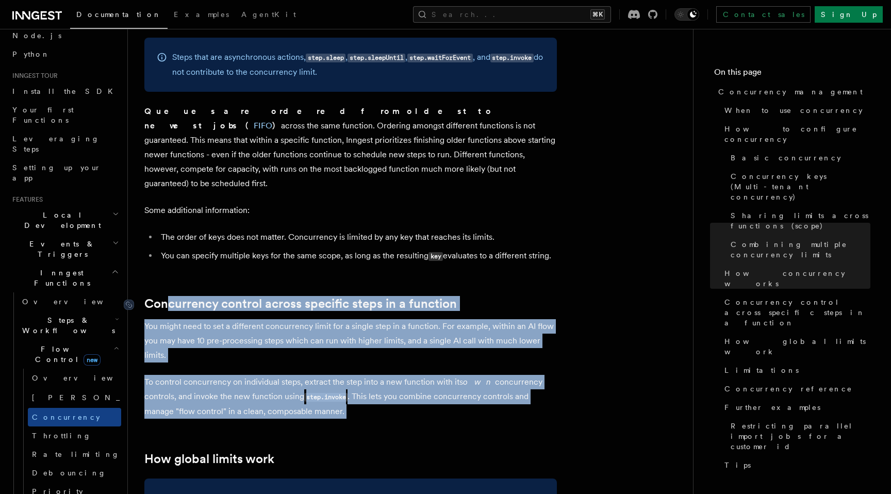
drag, startPoint x: 364, startPoint y: 349, endPoint x: 166, endPoint y: 223, distance: 234.6
click at [167, 223] on article "Features Inngest Functions Flow Control Concurrency management Limiting concurr…" at bounding box center [410, 163] width 532 height 4827
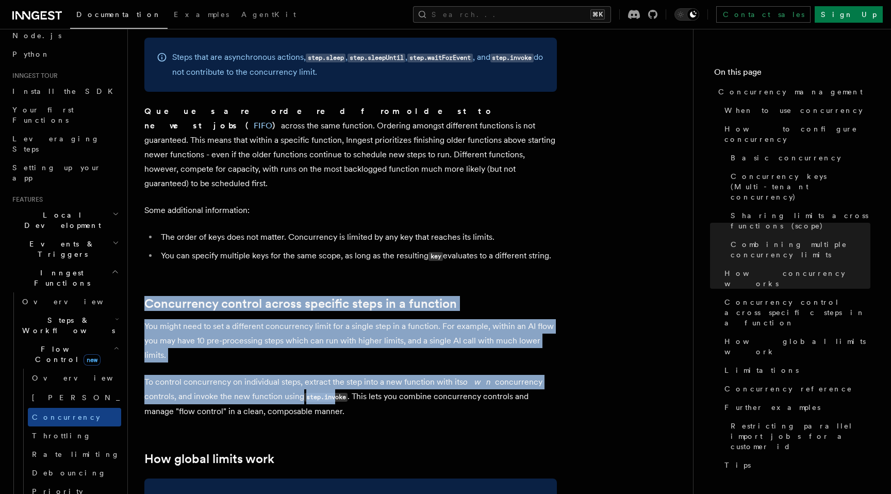
drag, startPoint x: 156, startPoint y: 201, endPoint x: 338, endPoint y: 319, distance: 216.9
click at [338, 319] on article "Features Inngest Functions Flow Control Concurrency management Limiting concurr…" at bounding box center [410, 163] width 532 height 4827
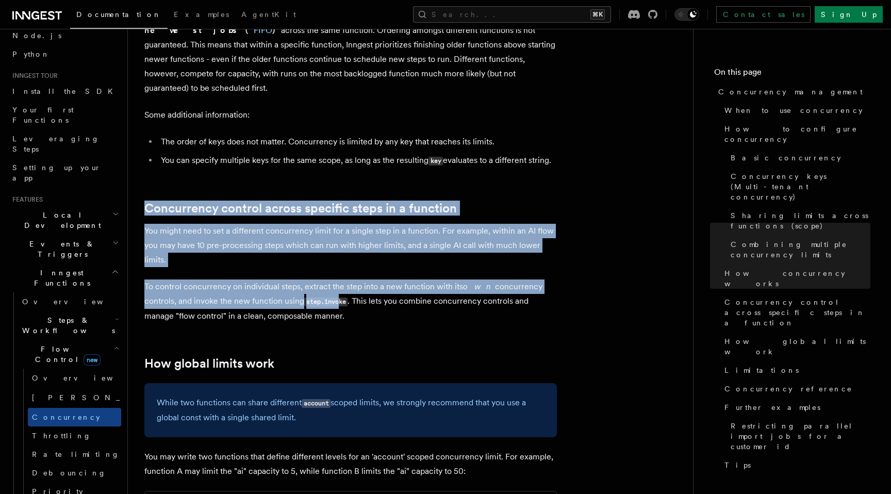
scroll to position [2399, 0]
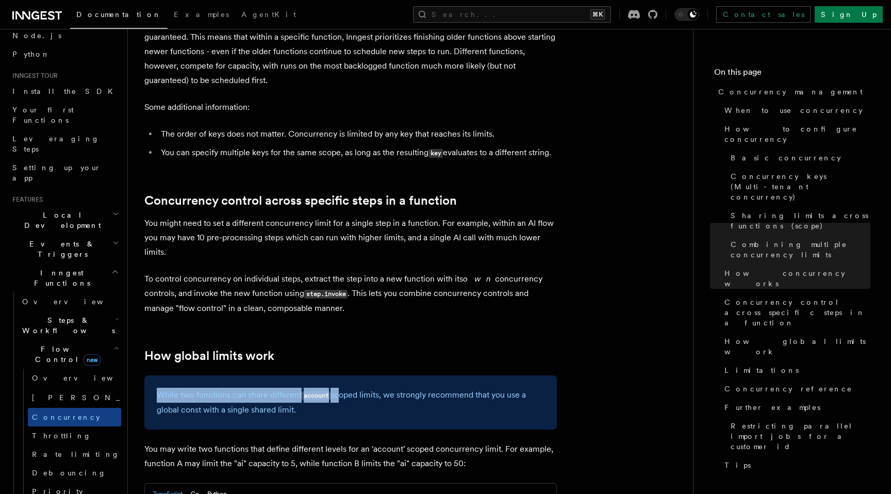
drag, startPoint x: 338, startPoint y: 319, endPoint x: 158, endPoint y: 304, distance: 180.5
click at [158, 375] on div "While two functions can share different account scoped limits, we strongly reco…" at bounding box center [350, 402] width 412 height 54
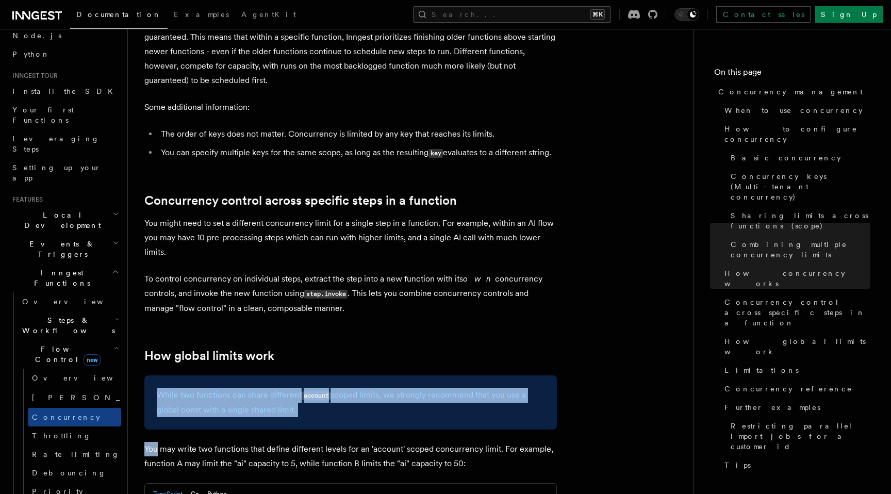
drag, startPoint x: 158, startPoint y: 304, endPoint x: 281, endPoint y: 353, distance: 132.6
click at [278, 351] on article "Features Inngest Functions Flow Control Concurrency management Limiting concurr…" at bounding box center [410, 60] width 532 height 4827
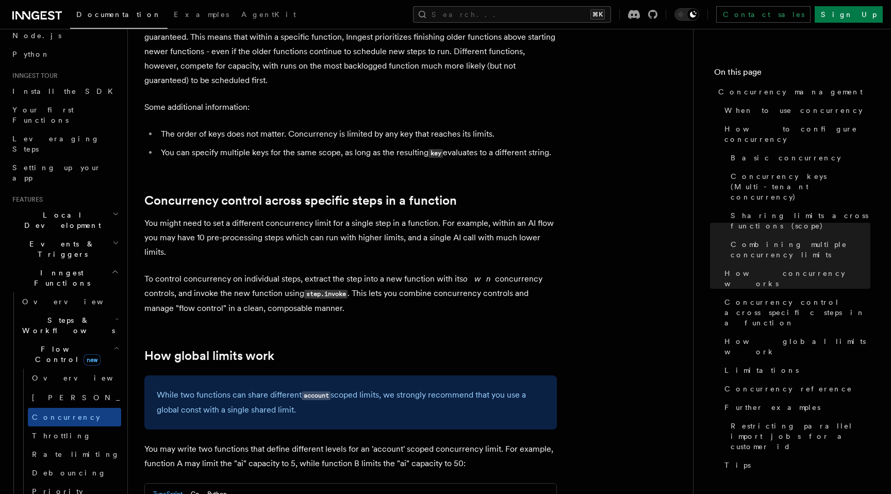
click at [296, 375] on div "While two functions can share different account scoped limits, we strongly reco…" at bounding box center [350, 402] width 412 height 54
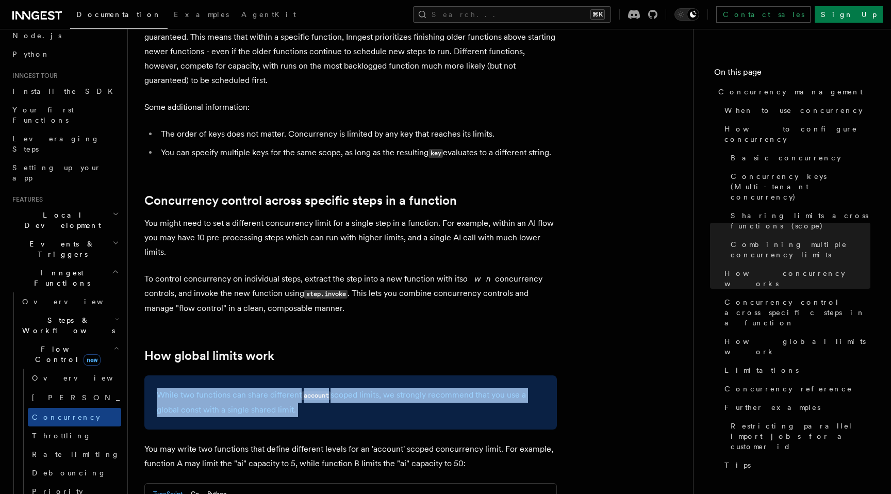
drag, startPoint x: 301, startPoint y: 329, endPoint x: 146, endPoint y: 298, distance: 158.2
click at [146, 375] on div "While two functions can share different account scoped limits, we strongly reco…" at bounding box center [350, 402] width 412 height 54
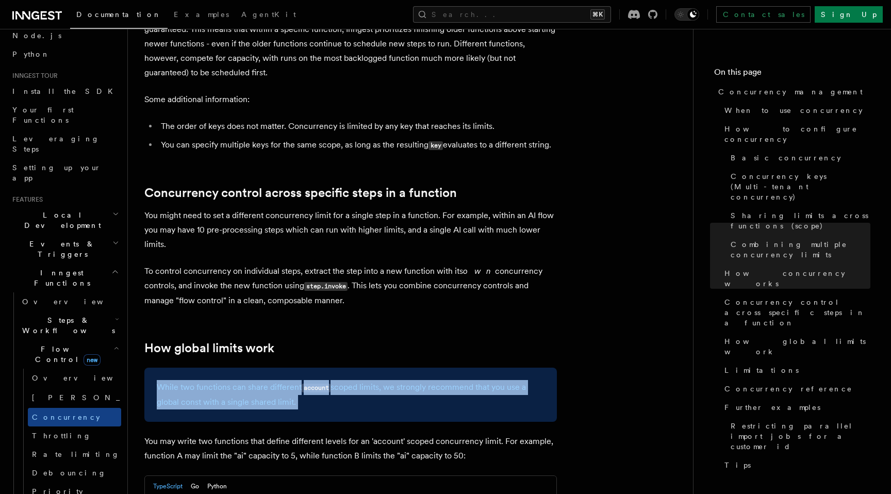
scroll to position [2407, 0]
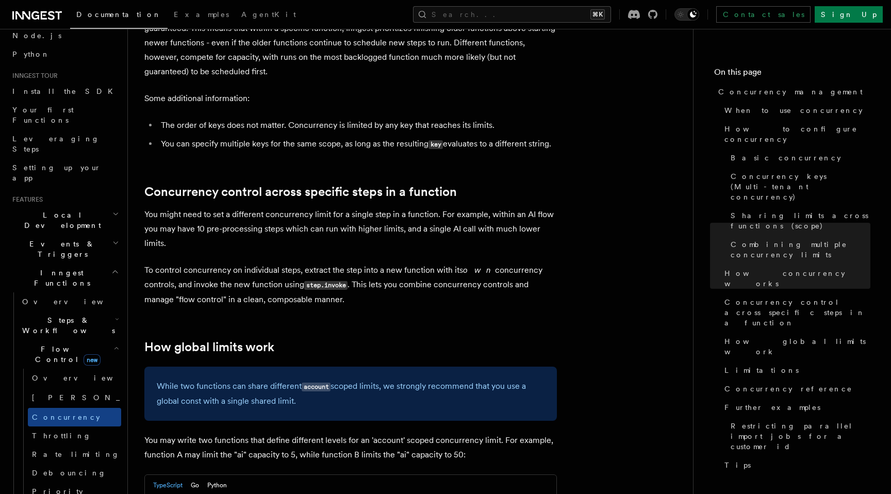
click at [312, 366] on div "While two functions can share different account scoped limits, we strongly reco…" at bounding box center [350, 393] width 412 height 54
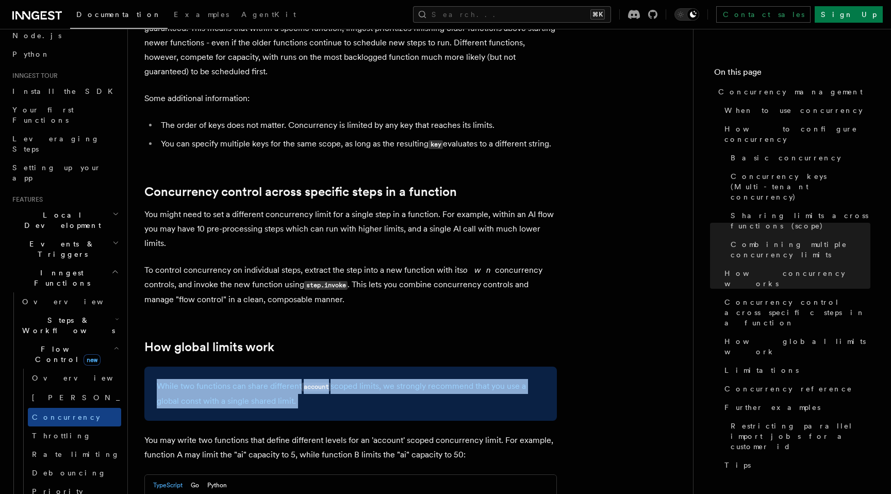
drag, startPoint x: 312, startPoint y: 327, endPoint x: 165, endPoint y: 300, distance: 148.9
click at [165, 366] on div "While two functions can share different account scoped limits, we strongly reco…" at bounding box center [350, 393] width 412 height 54
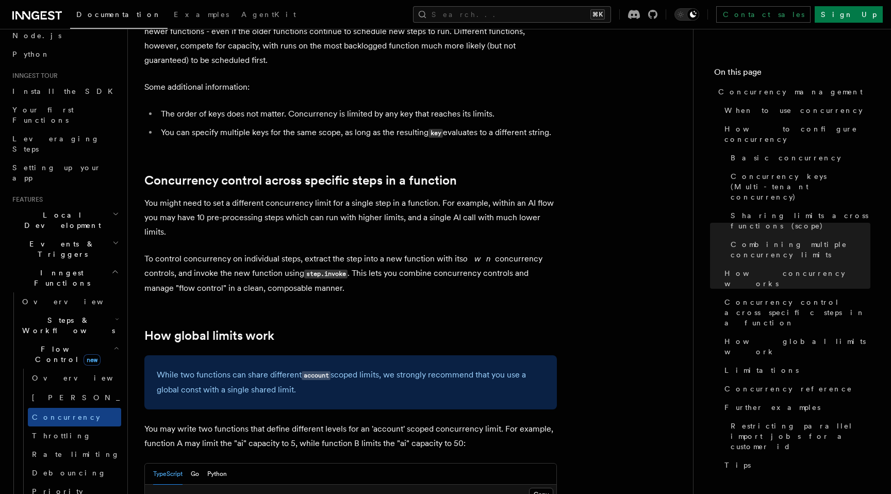
click at [195, 355] on div "While two functions can share different account scoped limits, we strongly reco…" at bounding box center [350, 382] width 412 height 54
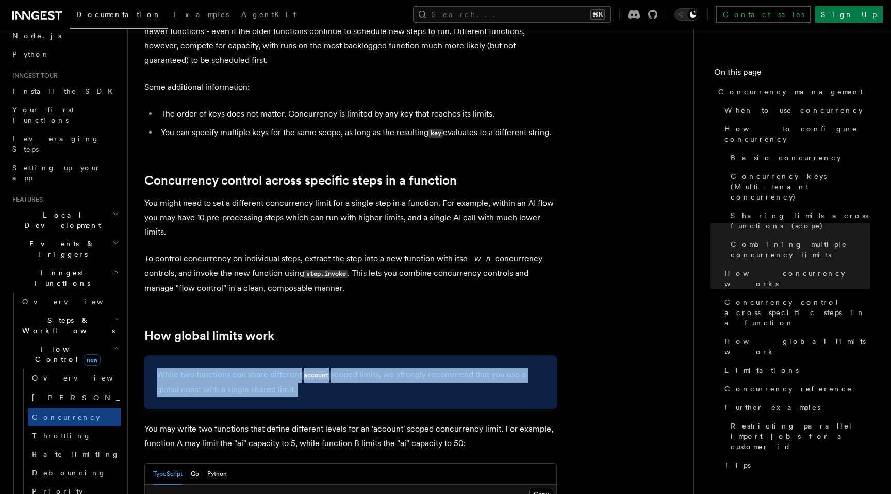
drag, startPoint x: 303, startPoint y: 312, endPoint x: 141, endPoint y: 281, distance: 164.8
click at [141, 280] on div "Features Inngest Functions Flow Control Concurrency management Limiting concurr…" at bounding box center [427, 17] width 598 height 4872
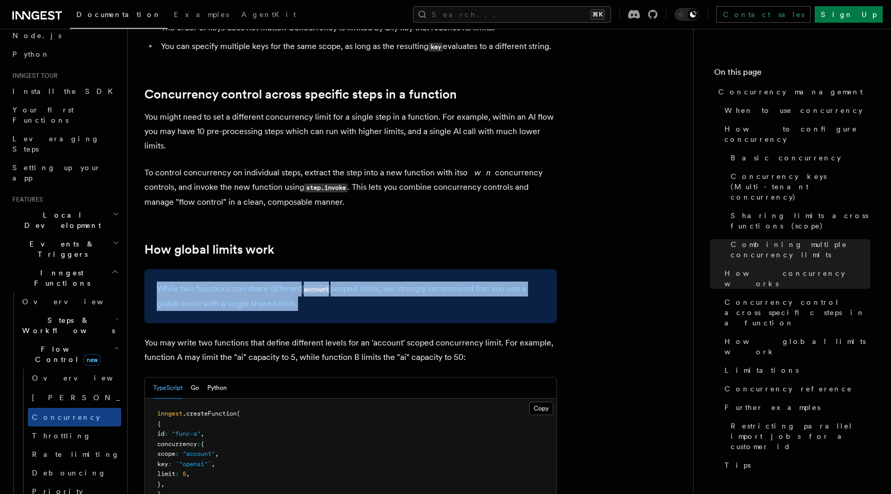
scroll to position [2506, 0]
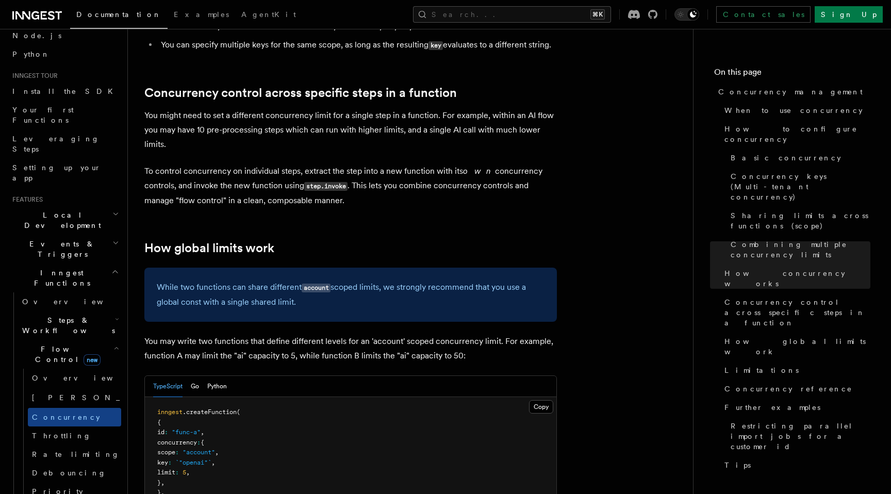
click at [212, 334] on p "You may write two functions that define different levels for an 'account' scope…" at bounding box center [350, 348] width 412 height 29
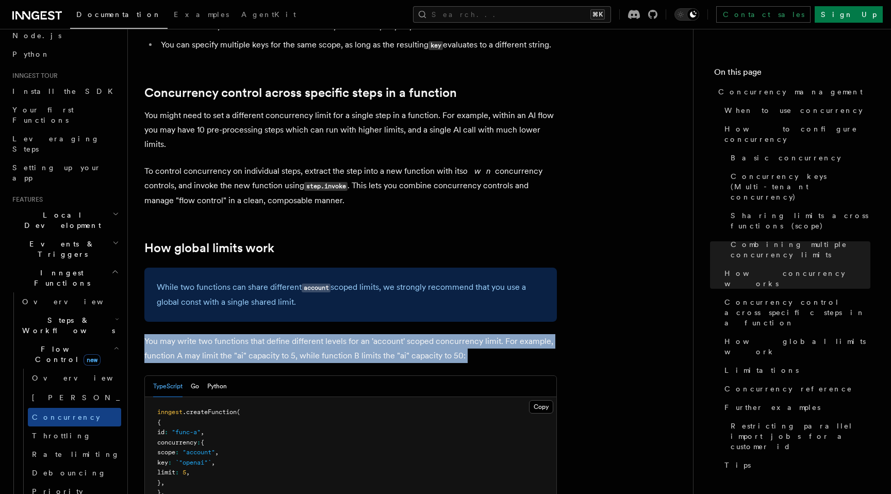
click at [212, 334] on p "You may write two functions that define different levels for an 'account' scope…" at bounding box center [350, 348] width 412 height 29
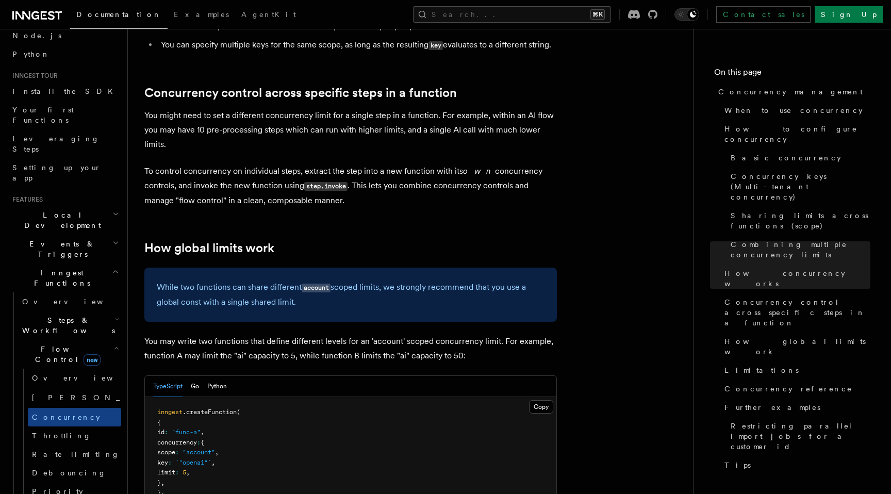
click at [234, 334] on p "You may write two functions that define different levels for an 'account' scope…" at bounding box center [350, 348] width 412 height 29
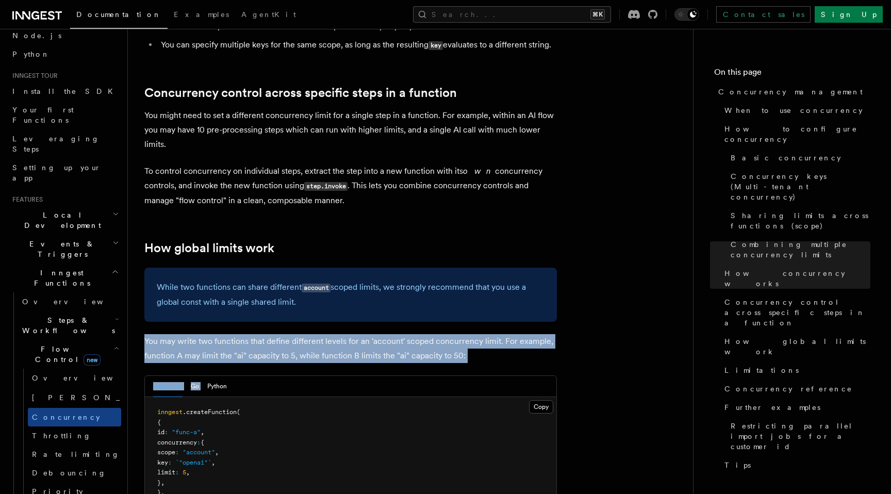
drag, startPoint x: 485, startPoint y: 283, endPoint x: 140, endPoint y: 257, distance: 346.3
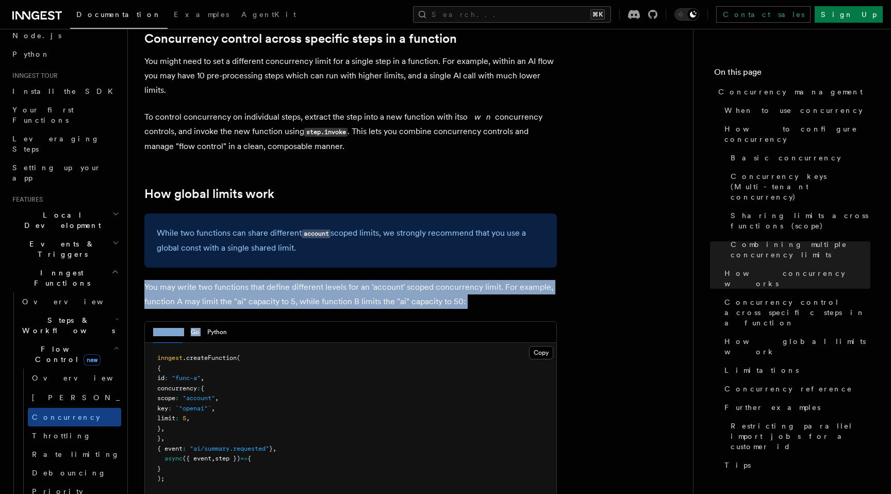
scroll to position [2568, 0]
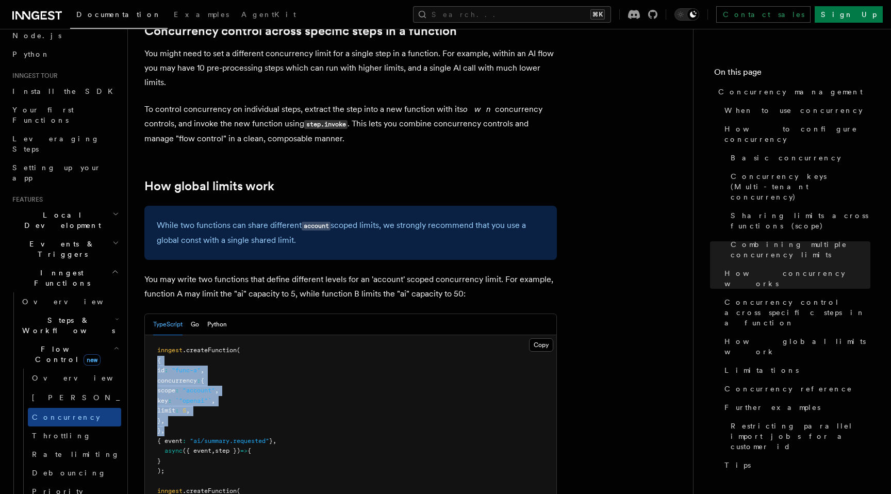
drag, startPoint x: 205, startPoint y: 350, endPoint x: 152, endPoint y: 277, distance: 90.4
click at [152, 335] on pre "inngest .createFunction ( { id : "func-a" , concurrency : { scope : "account" ,…" at bounding box center [350, 481] width 411 height 292
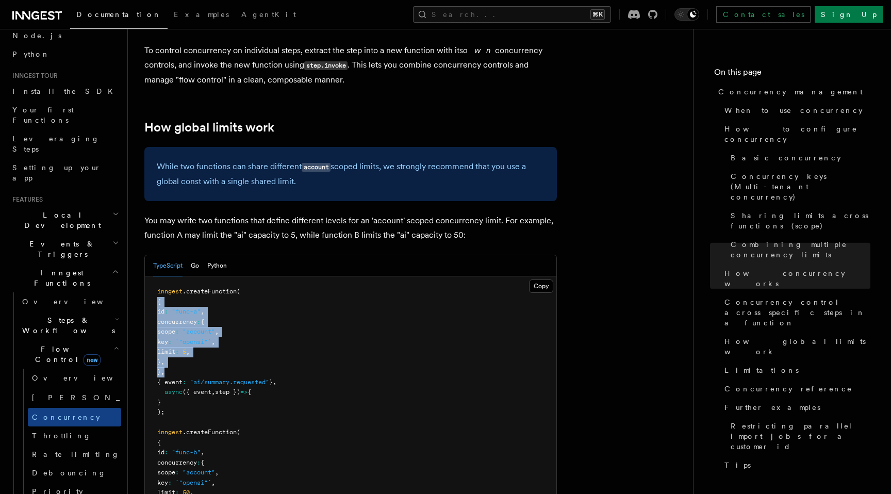
scroll to position [2628, 0]
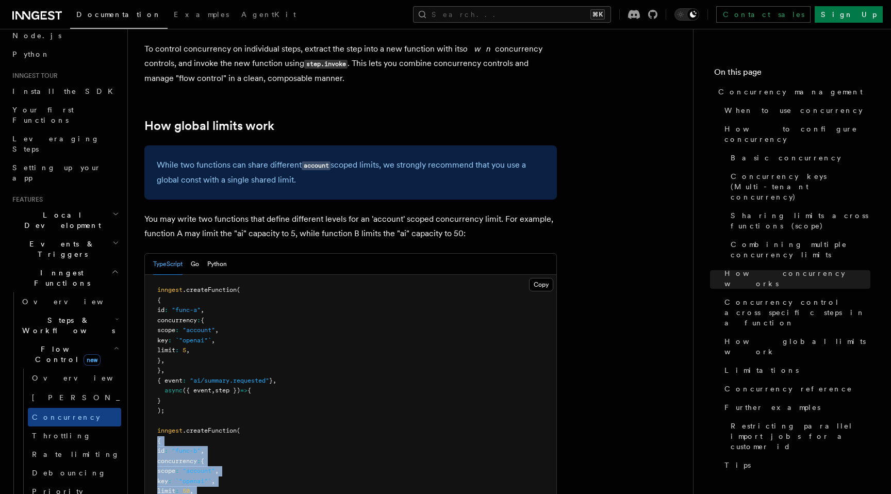
drag, startPoint x: 190, startPoint y: 426, endPoint x: 145, endPoint y: 359, distance: 81.3
click at [145, 359] on pre "inngest .createFunction ( { id : "func-a" , concurrency : { scope : "account" ,…" at bounding box center [350, 421] width 411 height 292
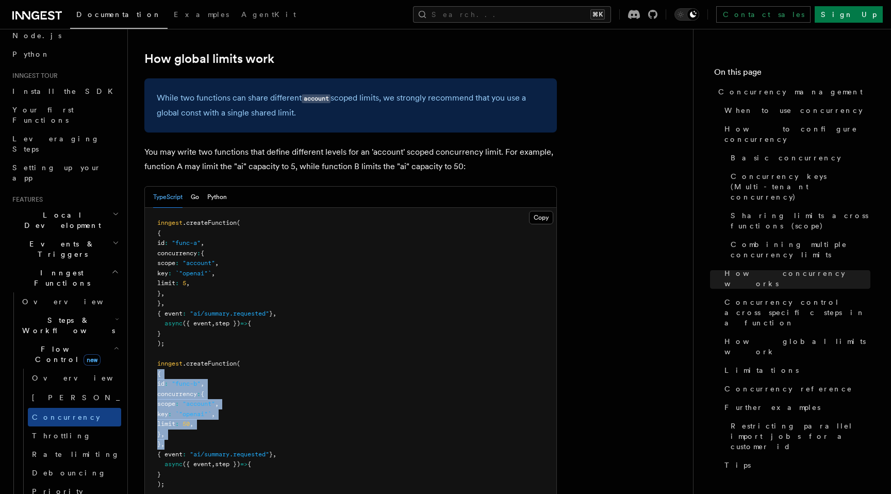
scroll to position [2706, 0]
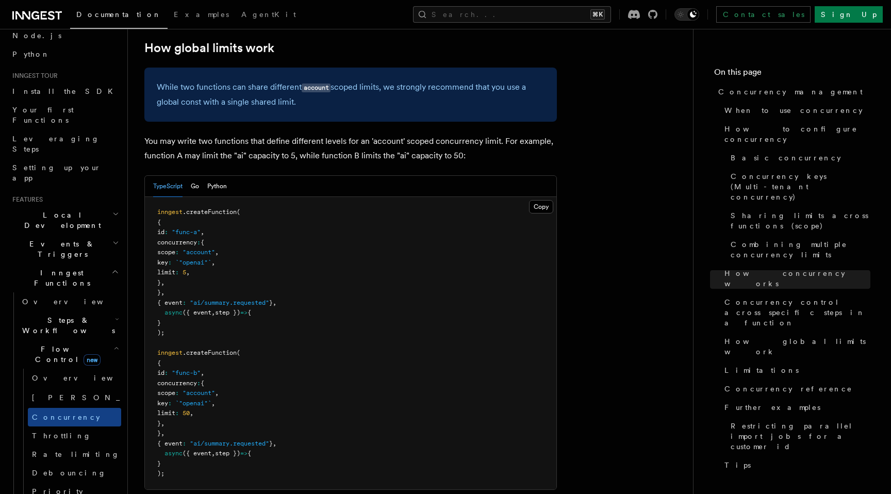
click at [186, 402] on pre "inngest .createFunction ( { id : "func-a" , concurrency : { scope : "account" ,…" at bounding box center [350, 343] width 411 height 292
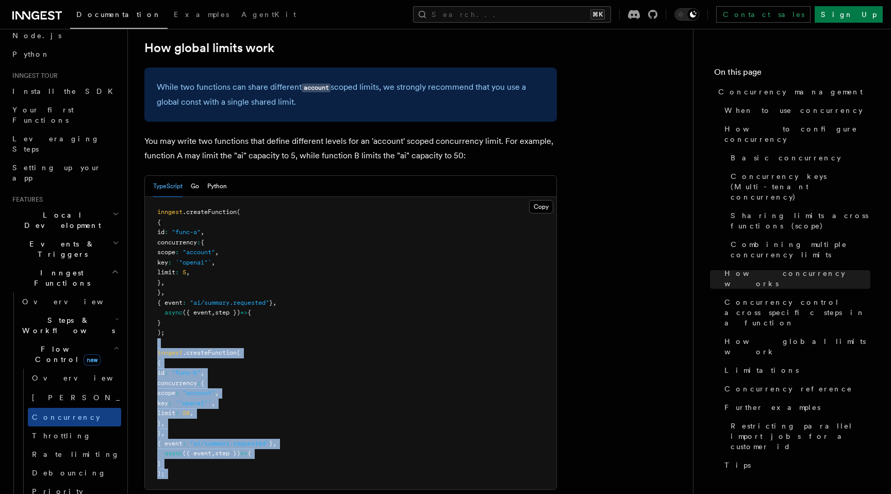
drag, startPoint x: 186, startPoint y: 402, endPoint x: 154, endPoint y: 262, distance: 143.4
click at [154, 262] on pre "inngest .createFunction ( { id : "func-a" , concurrency : { scope : "account" ,…" at bounding box center [350, 343] width 411 height 292
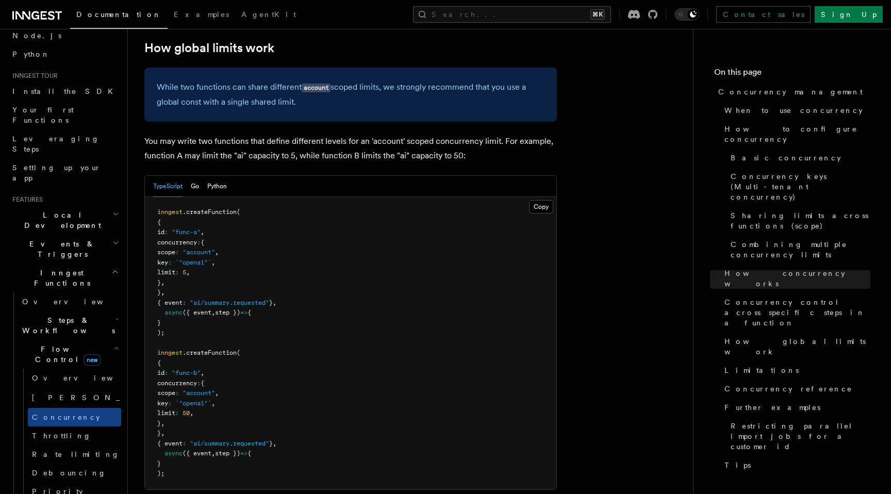
click at [209, 309] on span "({ event" at bounding box center [196, 312] width 29 height 7
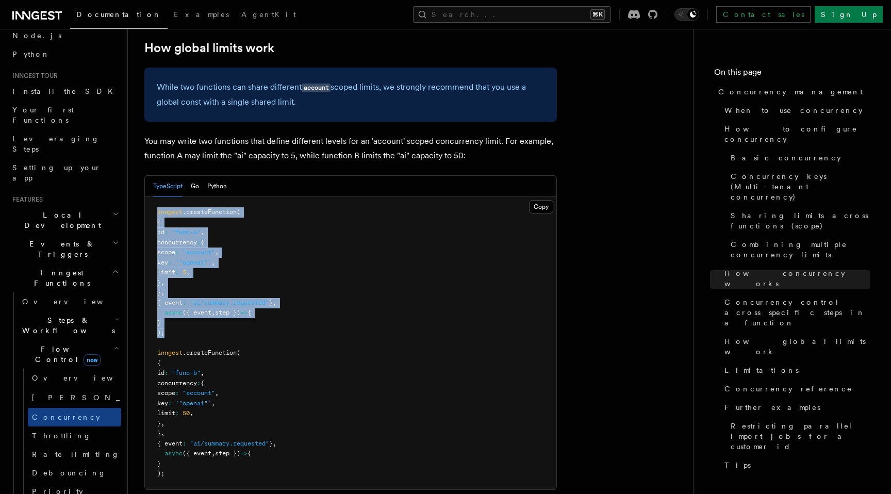
drag, startPoint x: 190, startPoint y: 253, endPoint x: 147, endPoint y: 128, distance: 131.9
click at [147, 197] on pre "inngest .createFunction ( { id : "func-a" , concurrency : { scope : "account" ,…" at bounding box center [350, 343] width 411 height 292
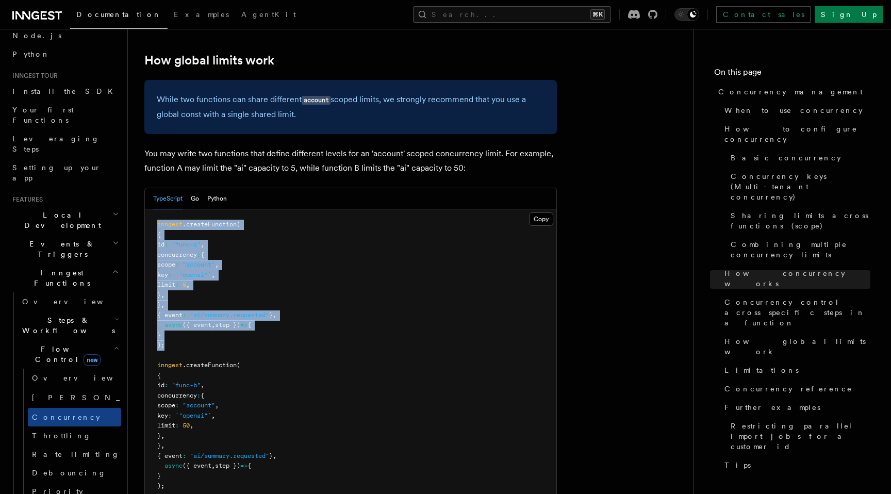
scroll to position [2693, 0]
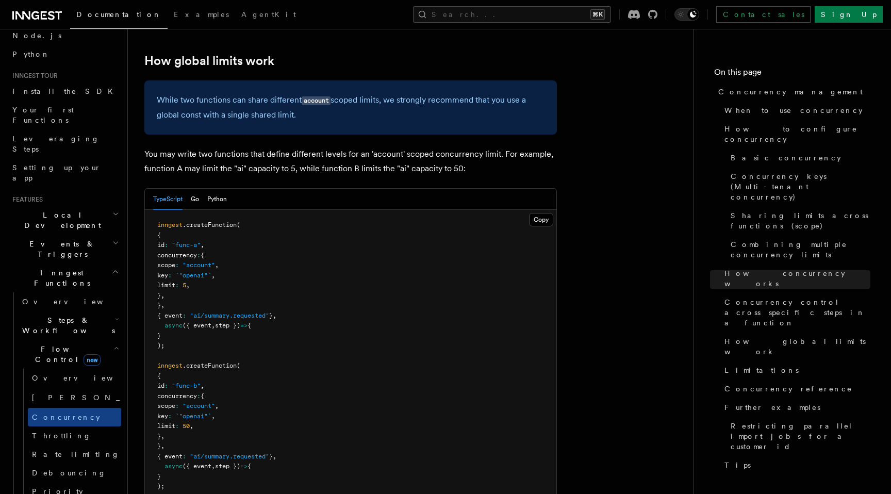
click at [274, 304] on pre "inngest .createFunction ( { id : "func-a" , concurrency : { scope : "account" ,…" at bounding box center [350, 356] width 411 height 292
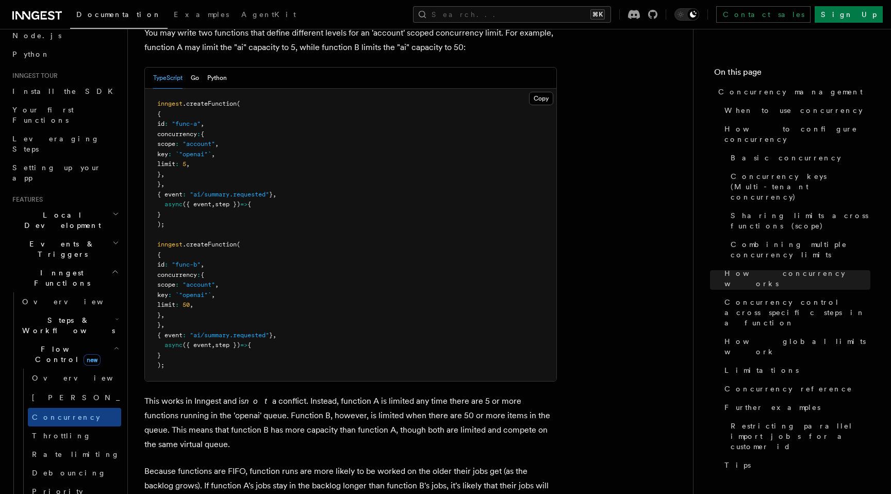
scroll to position [3133, 0]
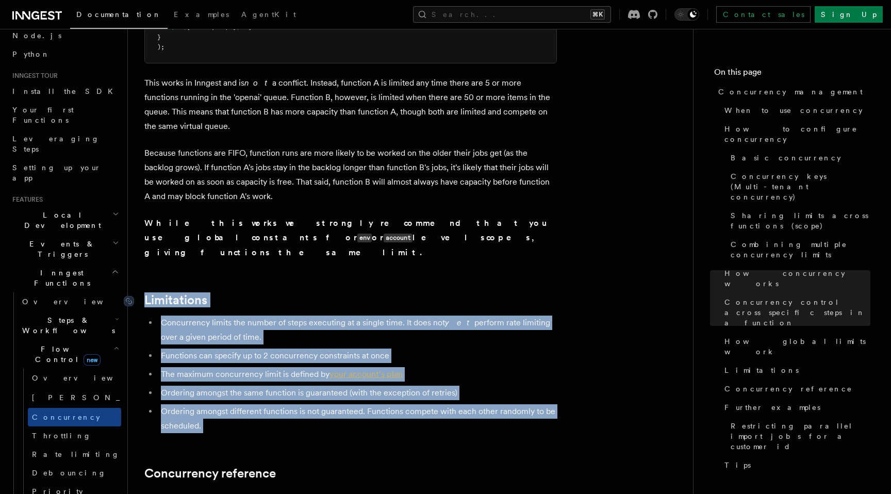
drag, startPoint x: 263, startPoint y: 342, endPoint x: 142, endPoint y: 203, distance: 184.9
click at [159, 315] on li "Concurrency limits the number of steps executing at a single time. It does not …" at bounding box center [357, 329] width 399 height 29
drag, startPoint x: 159, startPoint y: 226, endPoint x: 282, endPoint y: 339, distance: 167.0
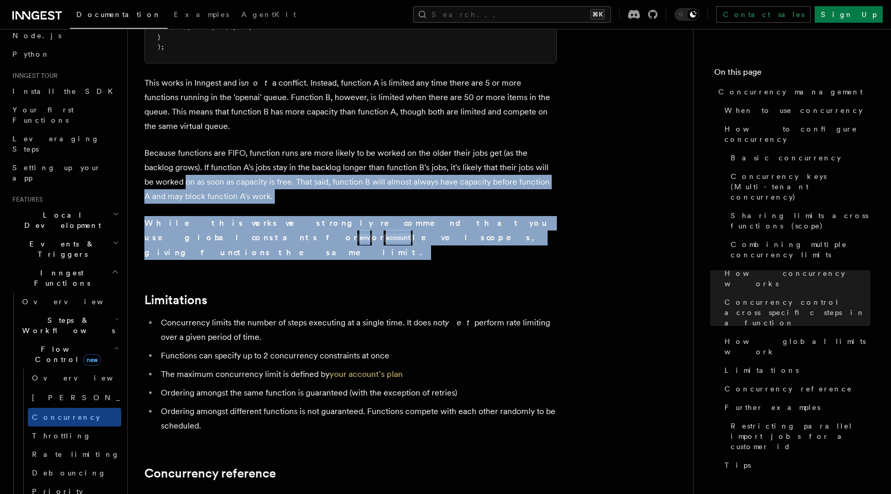
drag, startPoint x: 268, startPoint y: 191, endPoint x: 175, endPoint y: 95, distance: 133.4
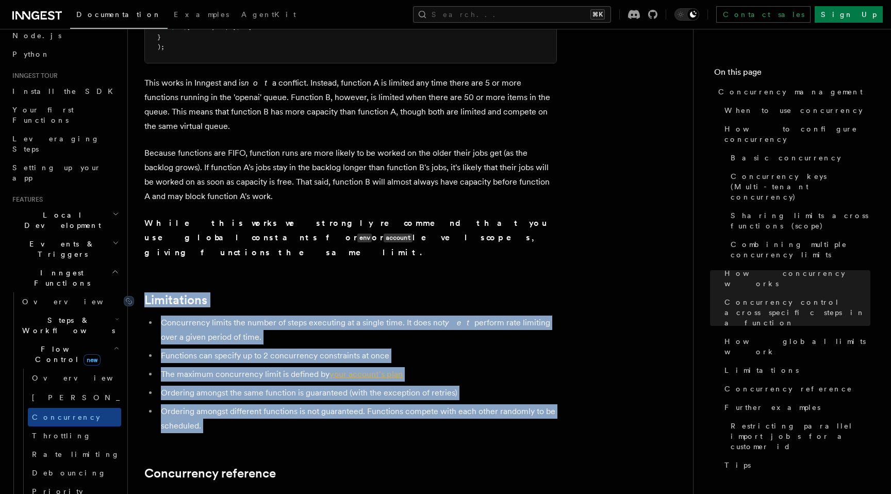
drag, startPoint x: 224, startPoint y: 341, endPoint x: 136, endPoint y: 205, distance: 161.4
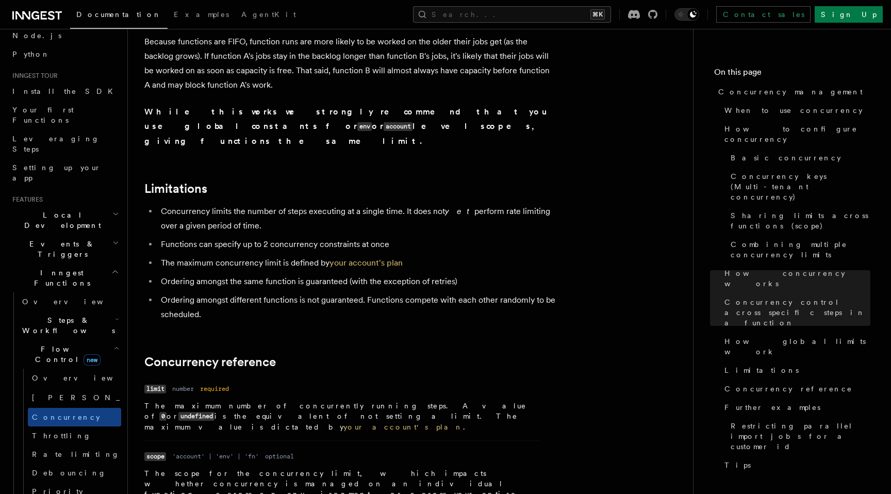
scroll to position [3244, 0]
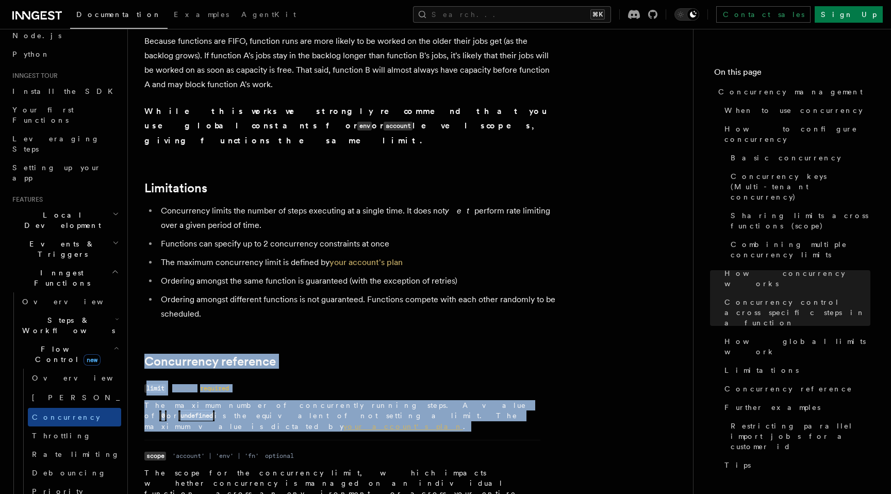
drag, startPoint x: 351, startPoint y: 318, endPoint x: 152, endPoint y: 254, distance: 209.1
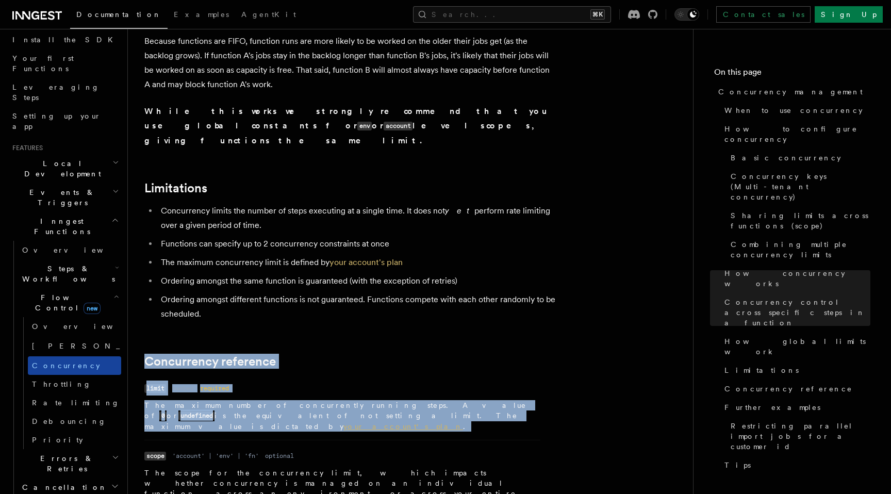
scroll to position [120, 0]
click at [64, 333] on link "[PERSON_NAME] new" at bounding box center [74, 343] width 93 height 21
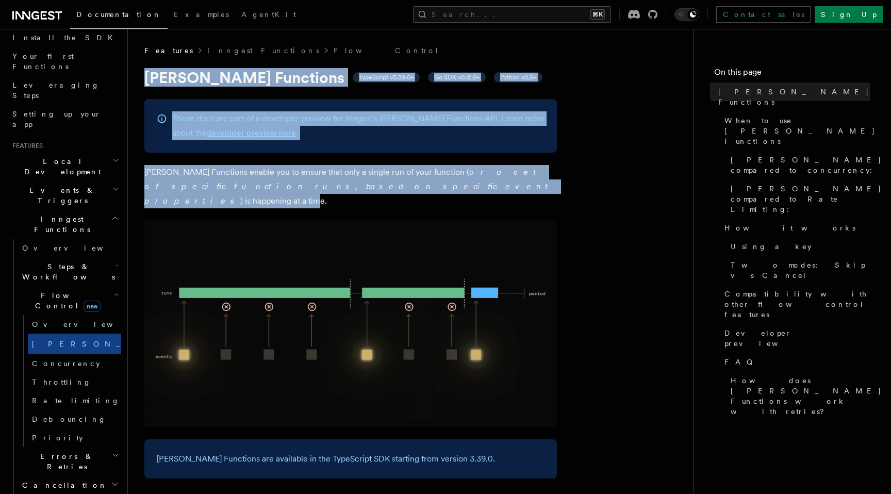
drag, startPoint x: 351, startPoint y: 191, endPoint x: 145, endPoint y: 79, distance: 234.1
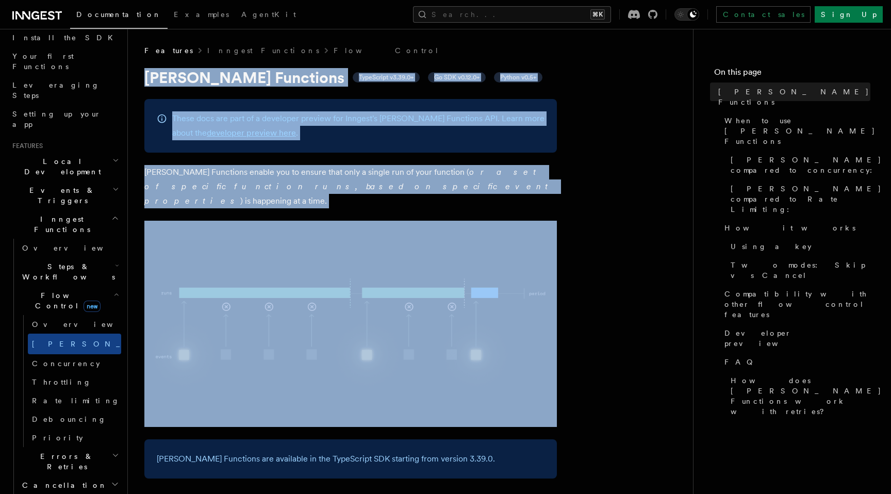
drag, startPoint x: 406, startPoint y: 198, endPoint x: 155, endPoint y: 68, distance: 283.3
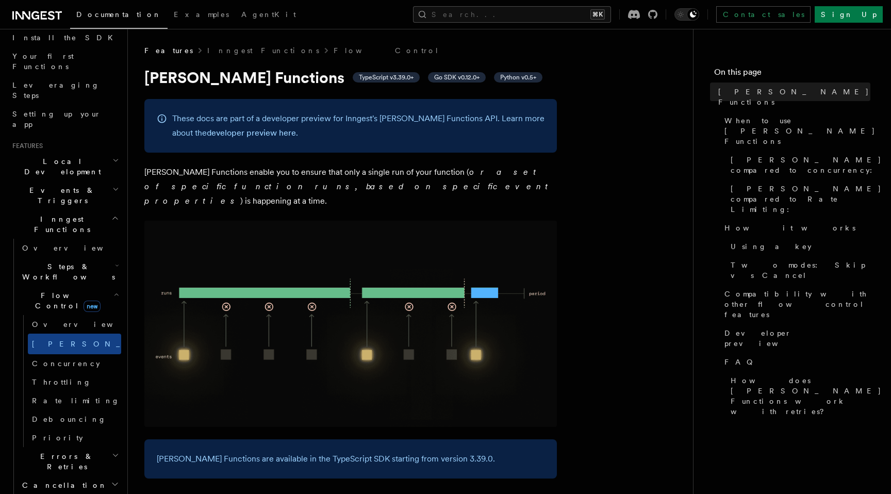
click at [322, 147] on div "These docs are part of a developer preview for Inngest's [PERSON_NAME] Function…" at bounding box center [350, 126] width 412 height 54
click at [96, 476] on h2 "Cancellation" at bounding box center [69, 485] width 103 height 19
click at [104, 447] on h2 "Errors & Retries" at bounding box center [69, 461] width 103 height 29
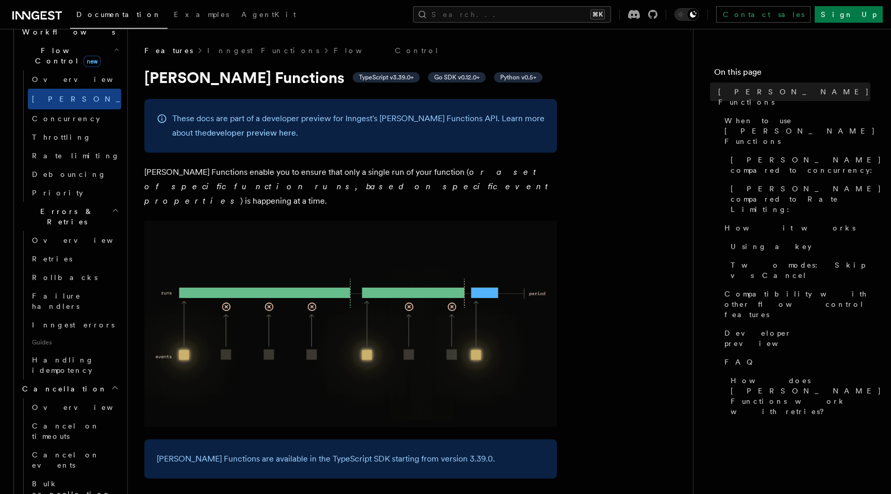
scroll to position [367, 0]
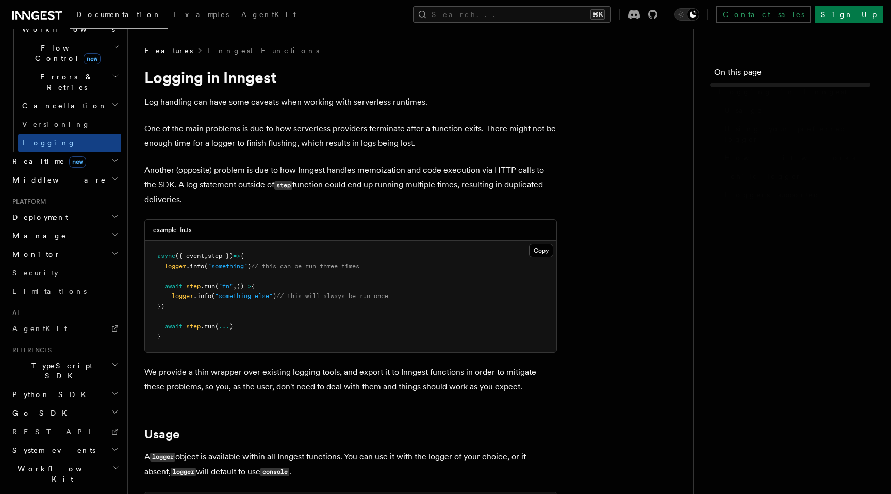
scroll to position [331, 0]
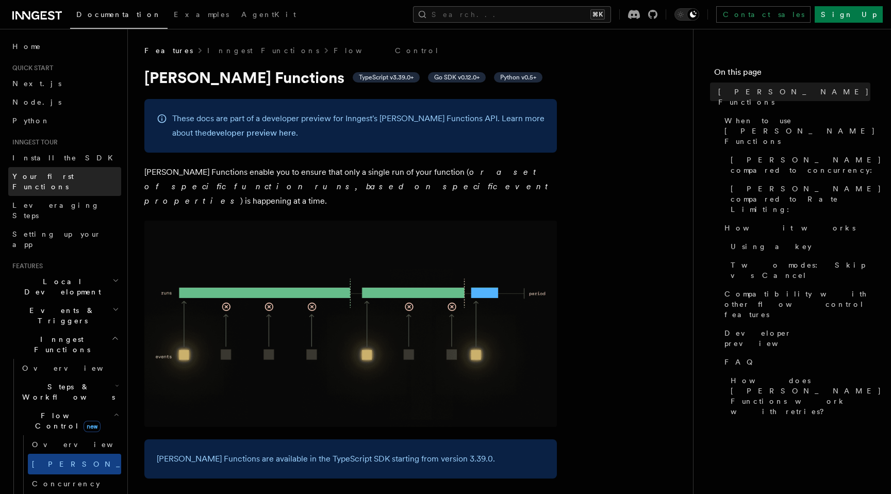
click at [85, 178] on link "Your first Functions" at bounding box center [64, 181] width 113 height 29
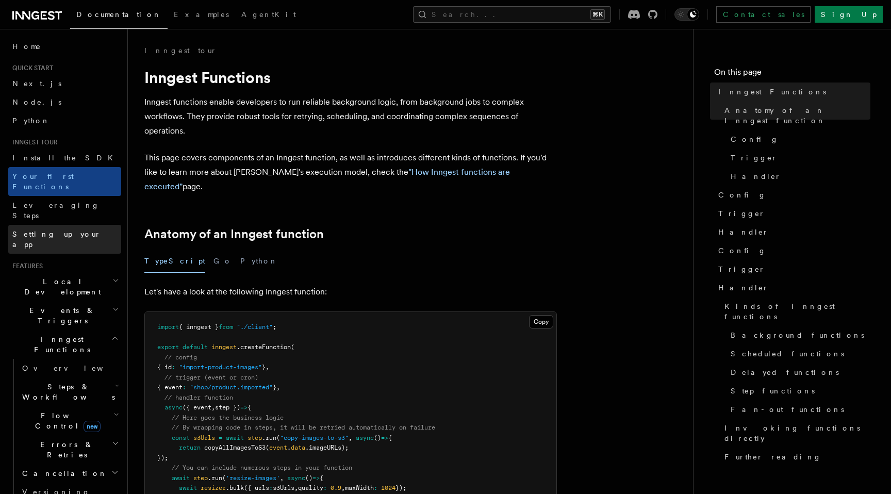
click at [88, 225] on link "Setting up your app" at bounding box center [64, 239] width 113 height 29
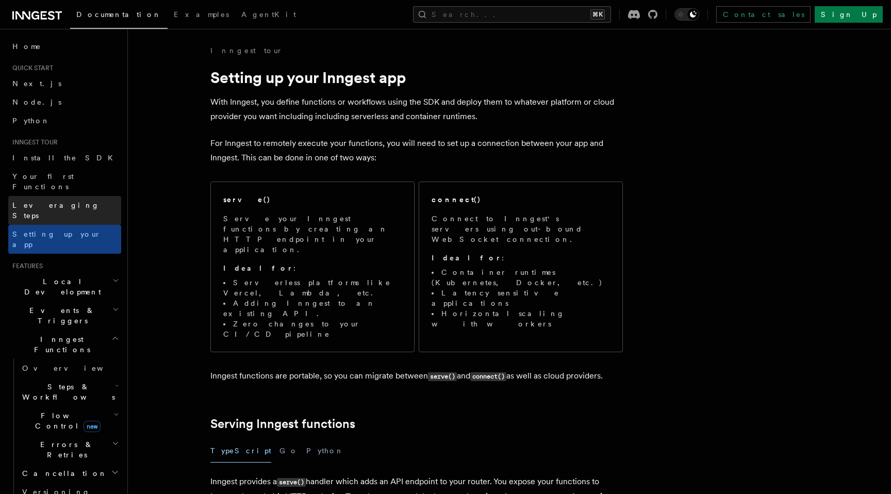
click at [90, 196] on link "Leveraging Steps" at bounding box center [64, 210] width 113 height 29
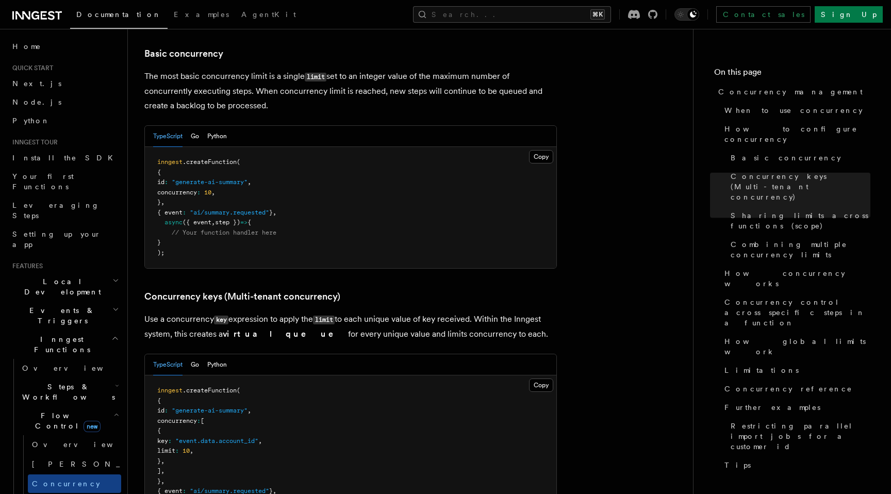
scroll to position [649, 0]
